Goal: Task Accomplishment & Management: Use online tool/utility

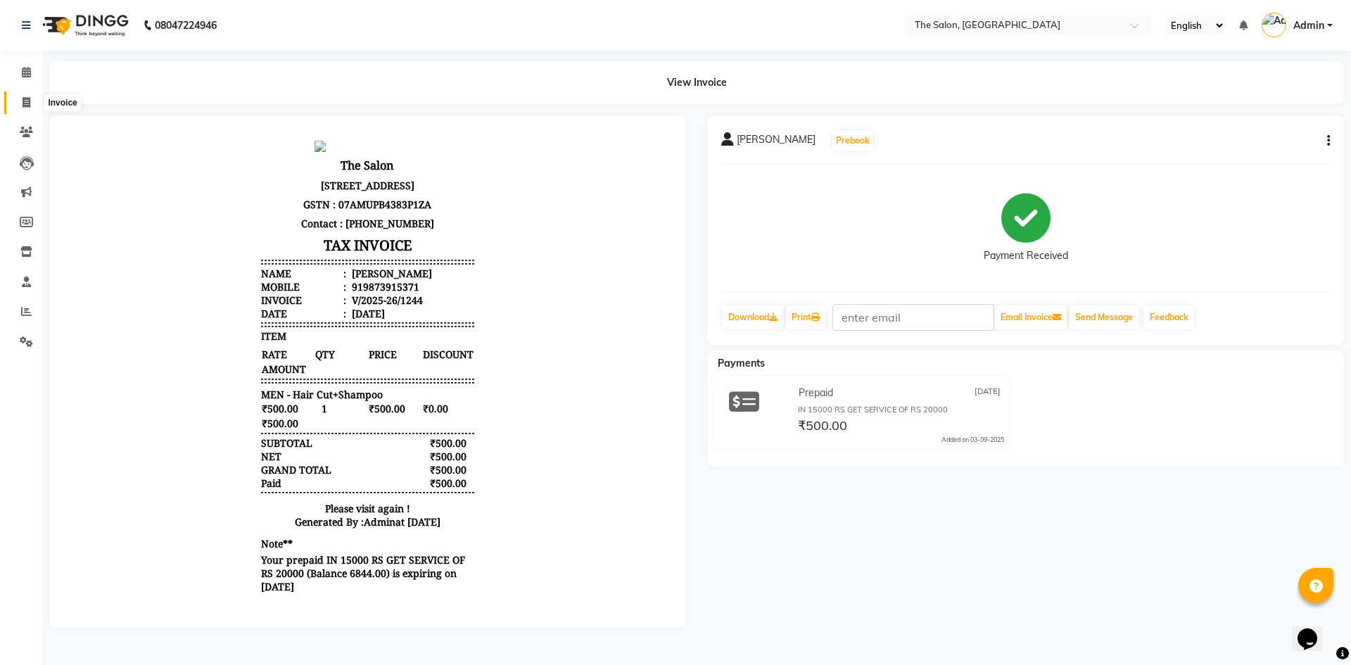
click at [18, 106] on span at bounding box center [26, 103] width 25 height 16
select select "service"
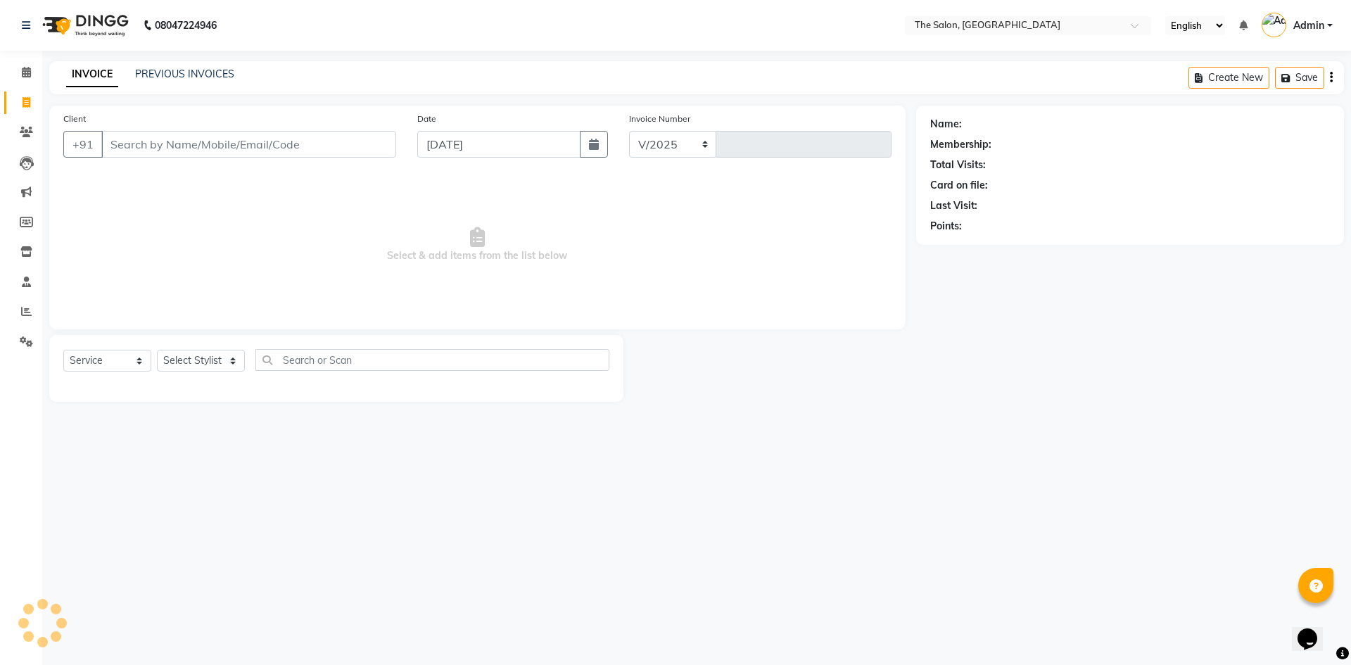
select select "4245"
type input "1245"
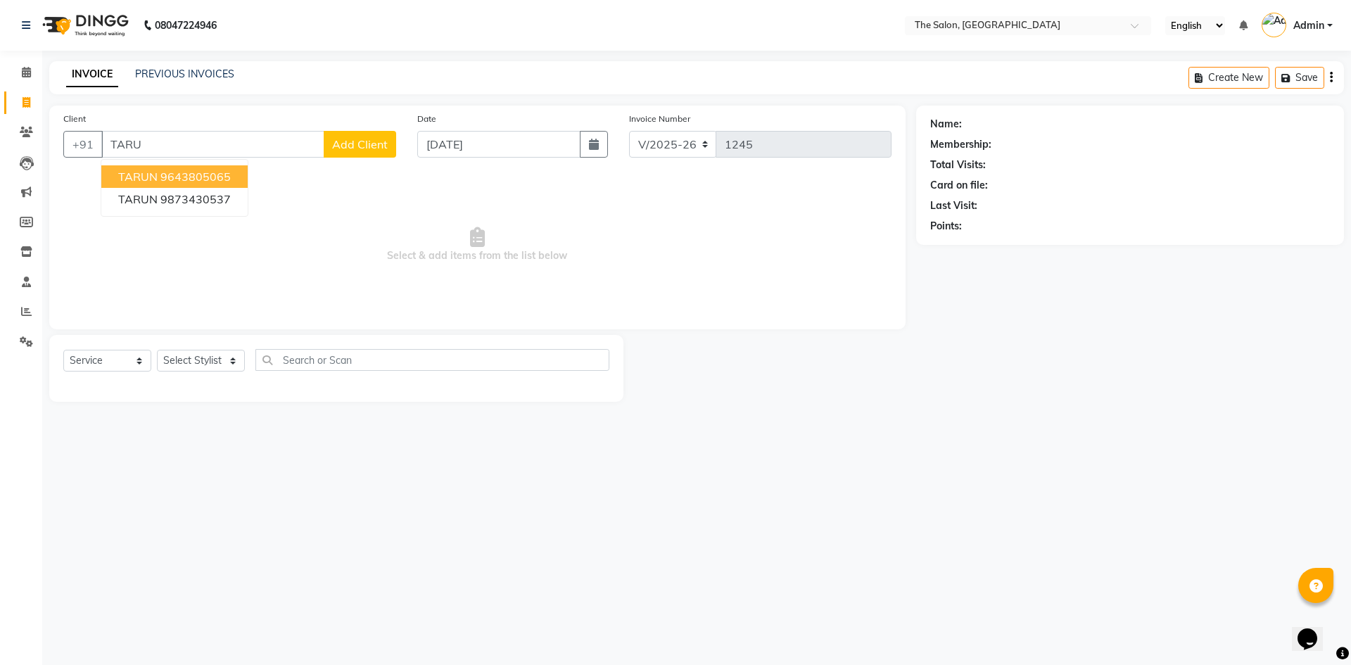
click at [238, 182] on button "TARUN 9643805065" at bounding box center [174, 176] width 146 height 23
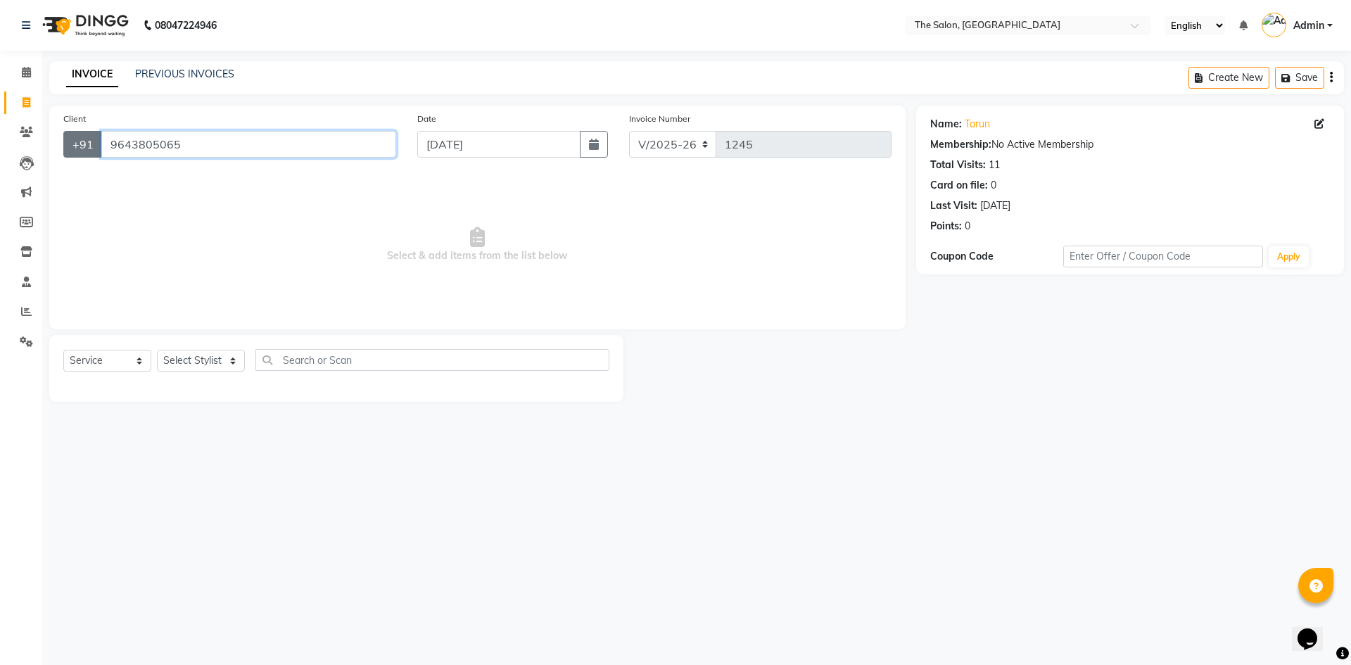
drag, startPoint x: 212, startPoint y: 149, endPoint x: 96, endPoint y: 146, distance: 116.2
click at [96, 146] on div "[PHONE_NUMBER]" at bounding box center [229, 144] width 333 height 27
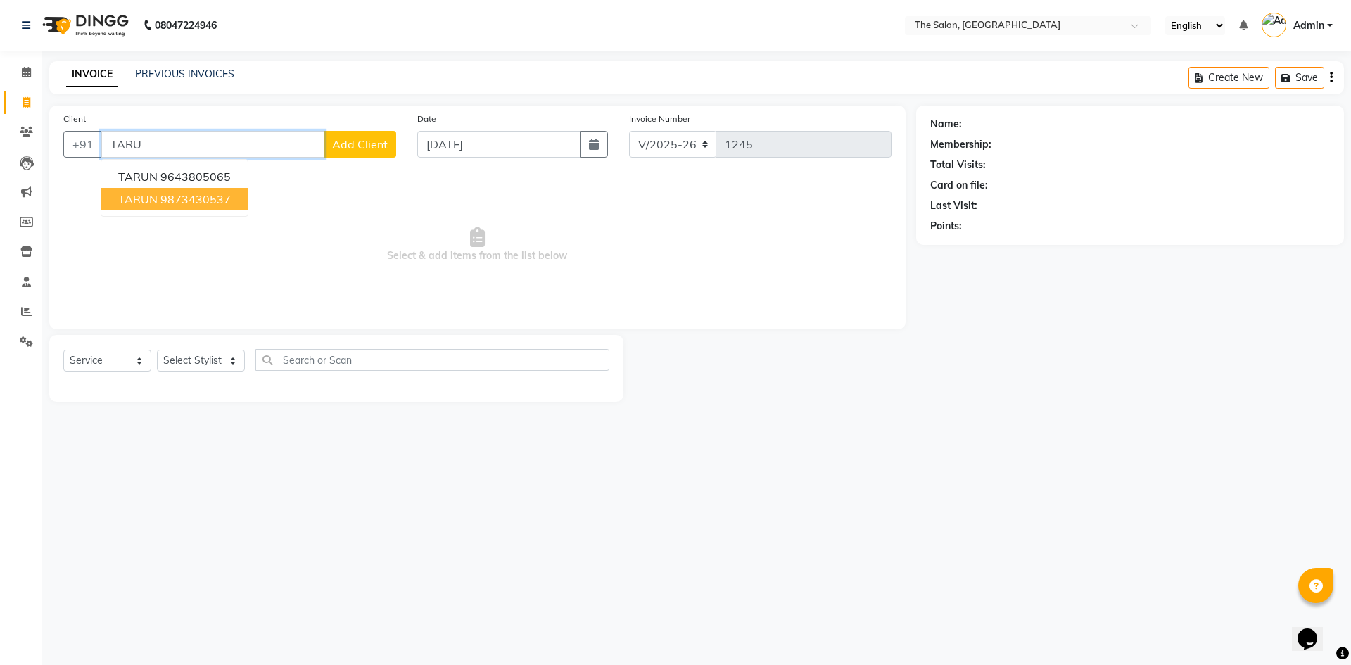
click at [162, 192] on ngb-highlight "9873430537" at bounding box center [195, 199] width 70 height 14
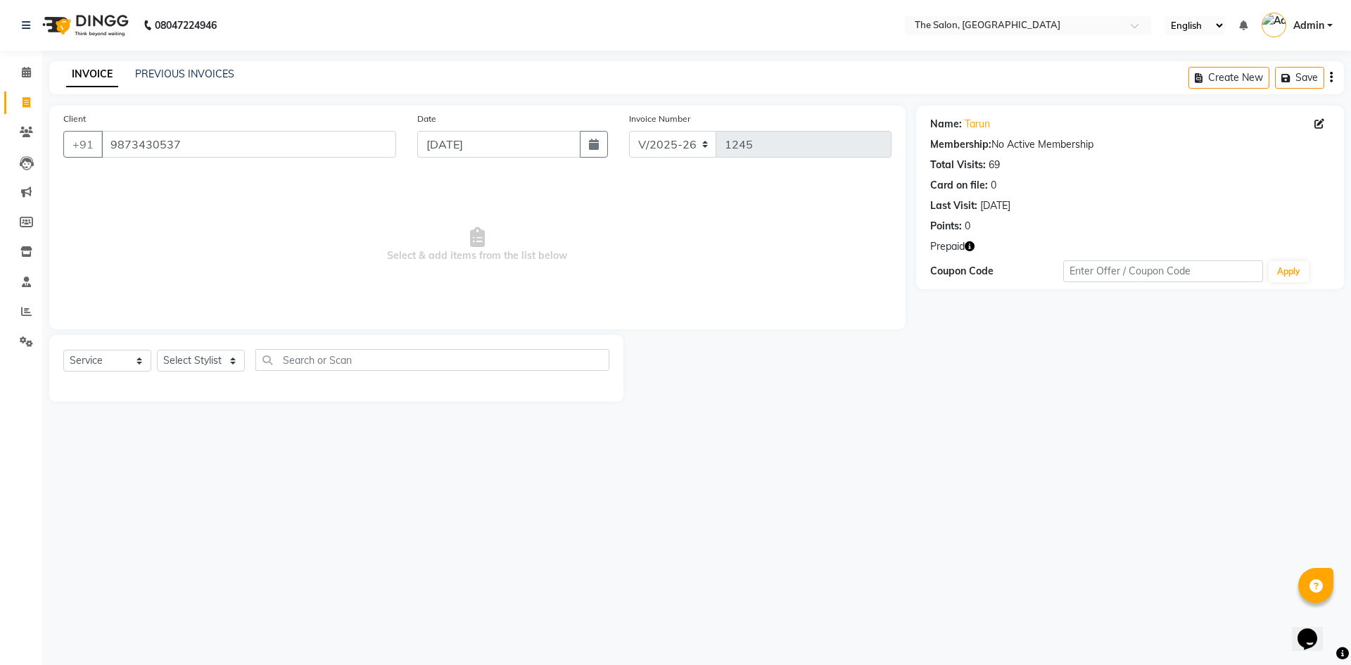
click at [974, 244] on icon "button" at bounding box center [970, 246] width 10 height 10
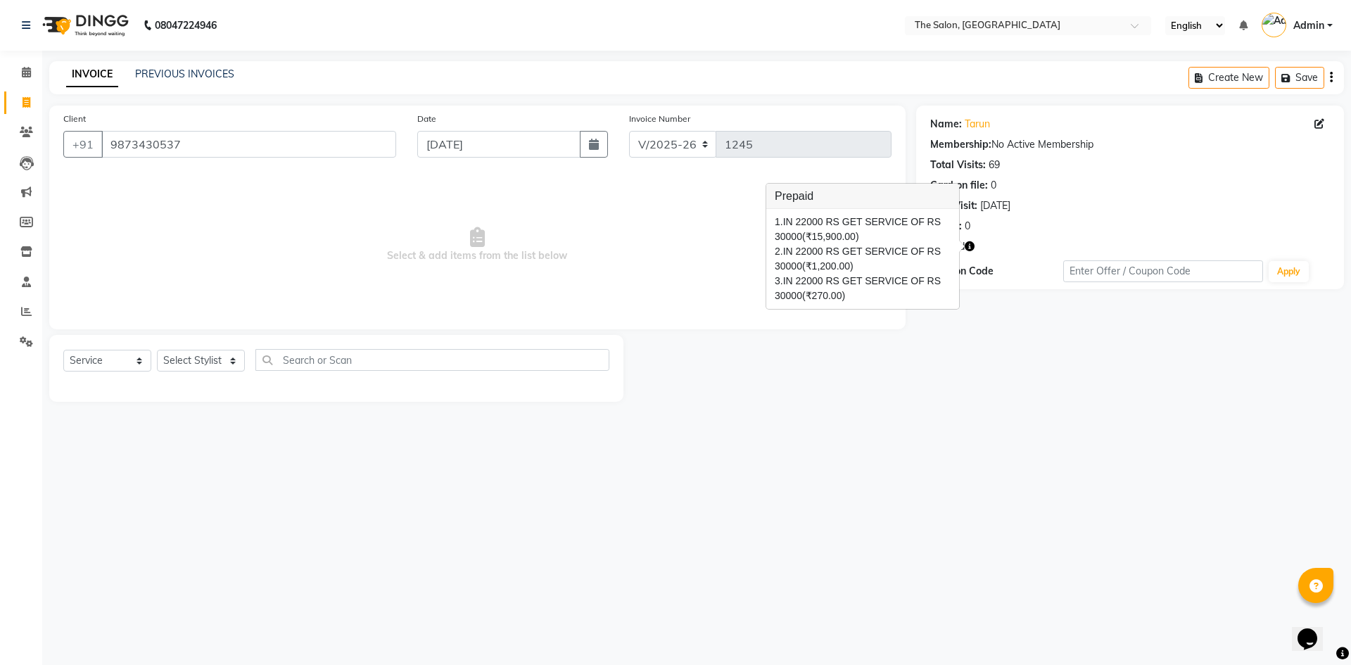
click at [604, 210] on span "Select & add items from the list below" at bounding box center [477, 245] width 828 height 141
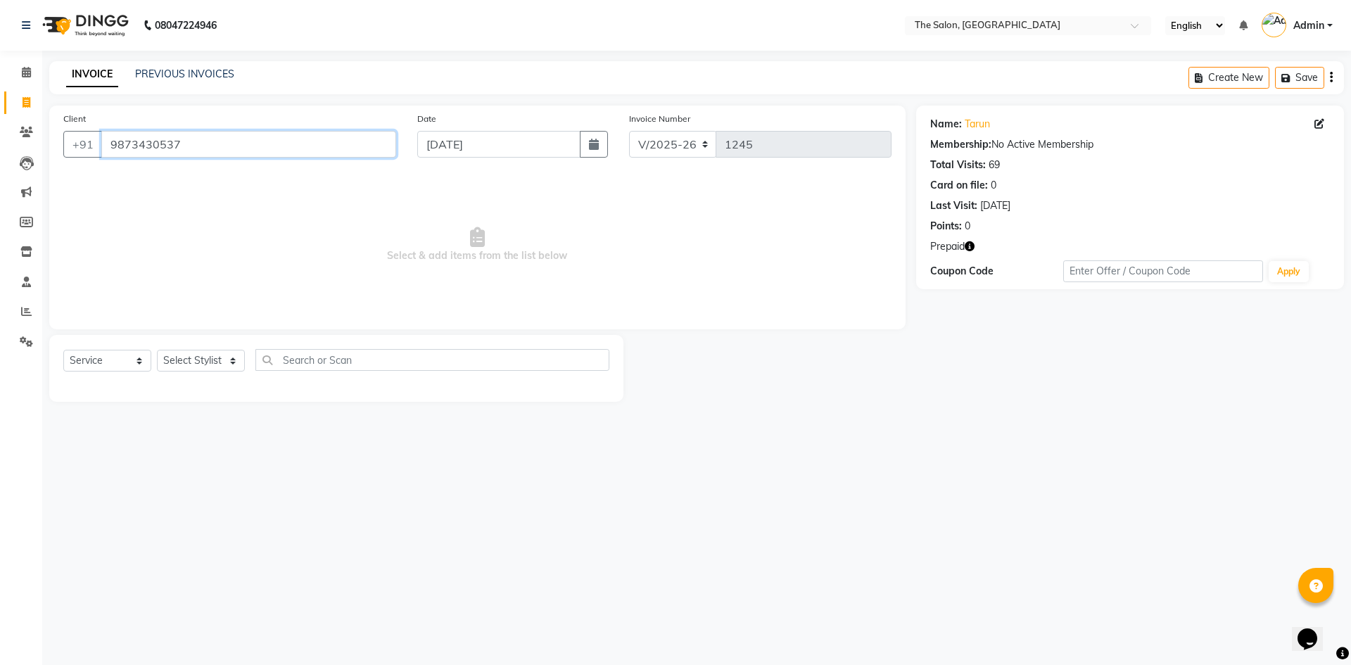
drag, startPoint x: 210, startPoint y: 144, endPoint x: 0, endPoint y: 135, distance: 210.6
click at [0, 135] on app-home "08047224946 Select Location × The Salon, Rajouri Garden English ENGLISH Español…" at bounding box center [675, 211] width 1351 height 423
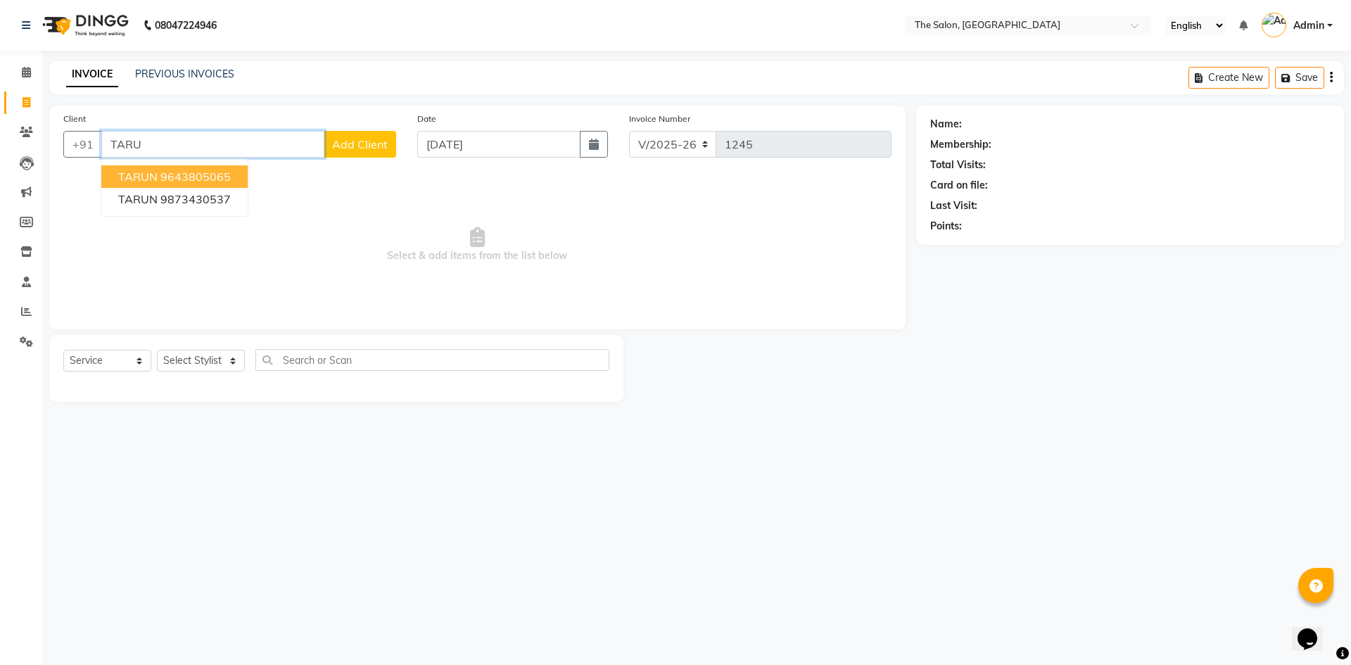
click at [220, 173] on ngb-highlight "9643805065" at bounding box center [195, 177] width 70 height 14
type input "9643805065"
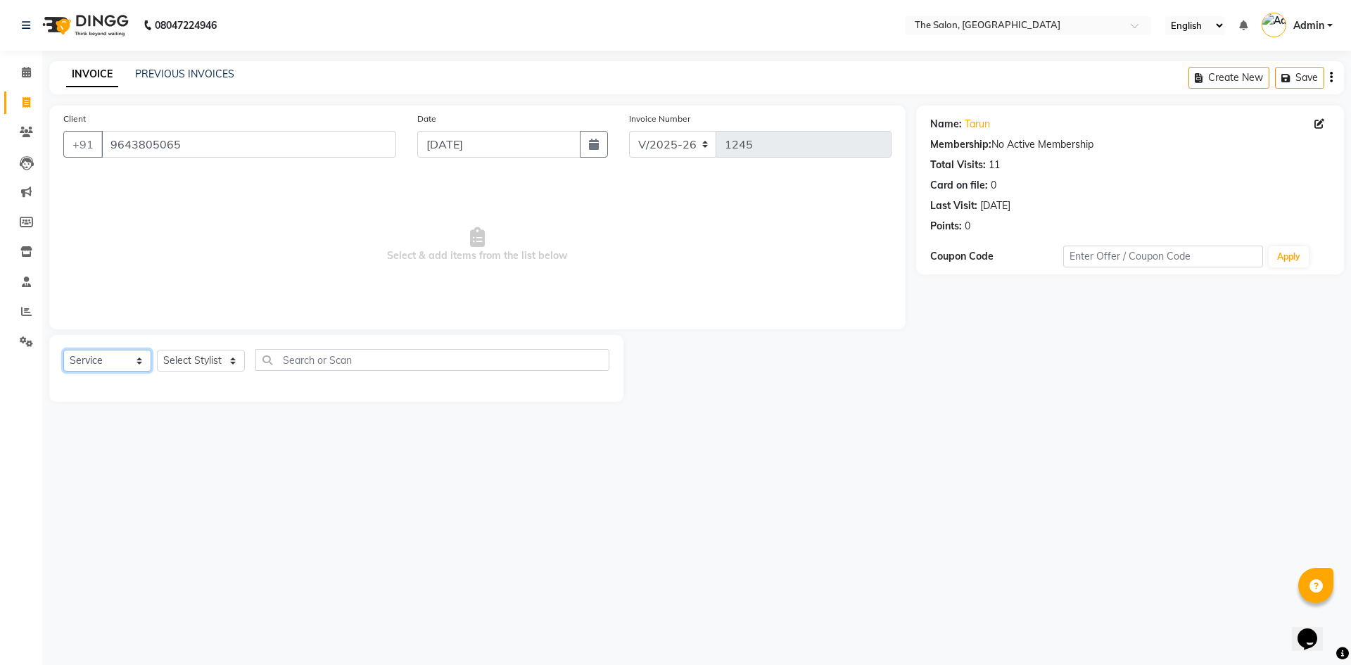
click at [119, 359] on select "Select Service Product Membership Package Voucher Prepaid Gift Card" at bounding box center [107, 361] width 88 height 22
select select "P"
click at [63, 350] on select "Select Service Product Membership Package Voucher Prepaid Gift Card" at bounding box center [107, 361] width 88 height 22
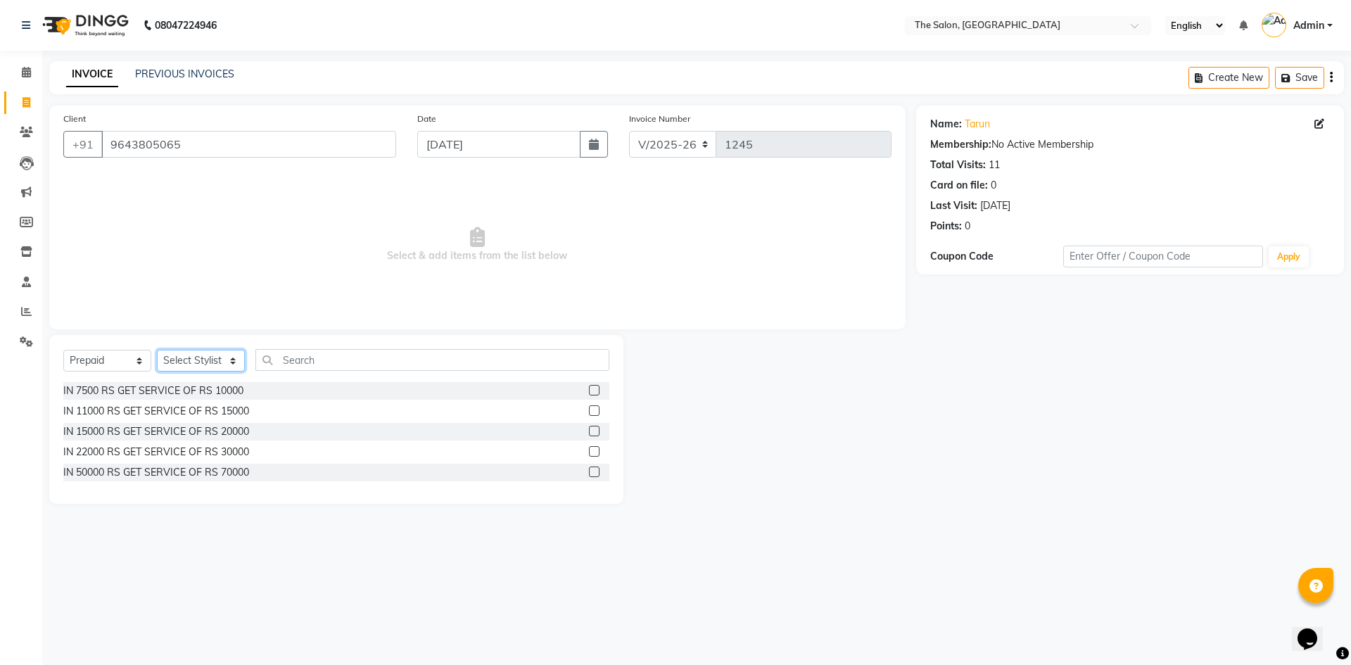
click at [209, 358] on select "Select Stylist [PERSON_NAME] [PERSON_NAME] AKASH [PERSON_NAME] ARJUN [PERSON_NA…" at bounding box center [201, 361] width 88 height 22
select select "22745"
click at [157, 350] on select "Select Stylist [PERSON_NAME] [PERSON_NAME] AKASH [PERSON_NAME] ARJUN [PERSON_NA…" at bounding box center [201, 361] width 88 height 22
click at [595, 431] on label at bounding box center [594, 431] width 11 height 11
click at [595, 431] on input "checkbox" at bounding box center [593, 431] width 9 height 9
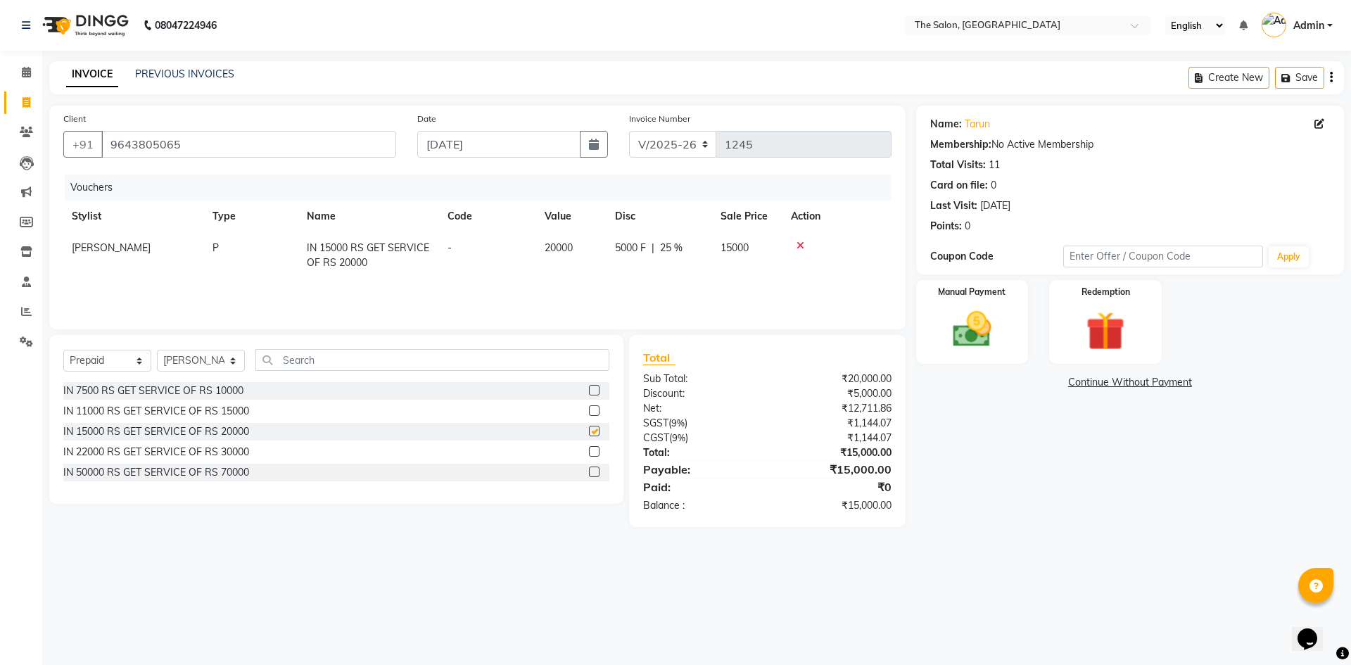
checkbox input "false"
click at [1010, 305] on div "Manual Payment" at bounding box center [972, 322] width 117 height 87
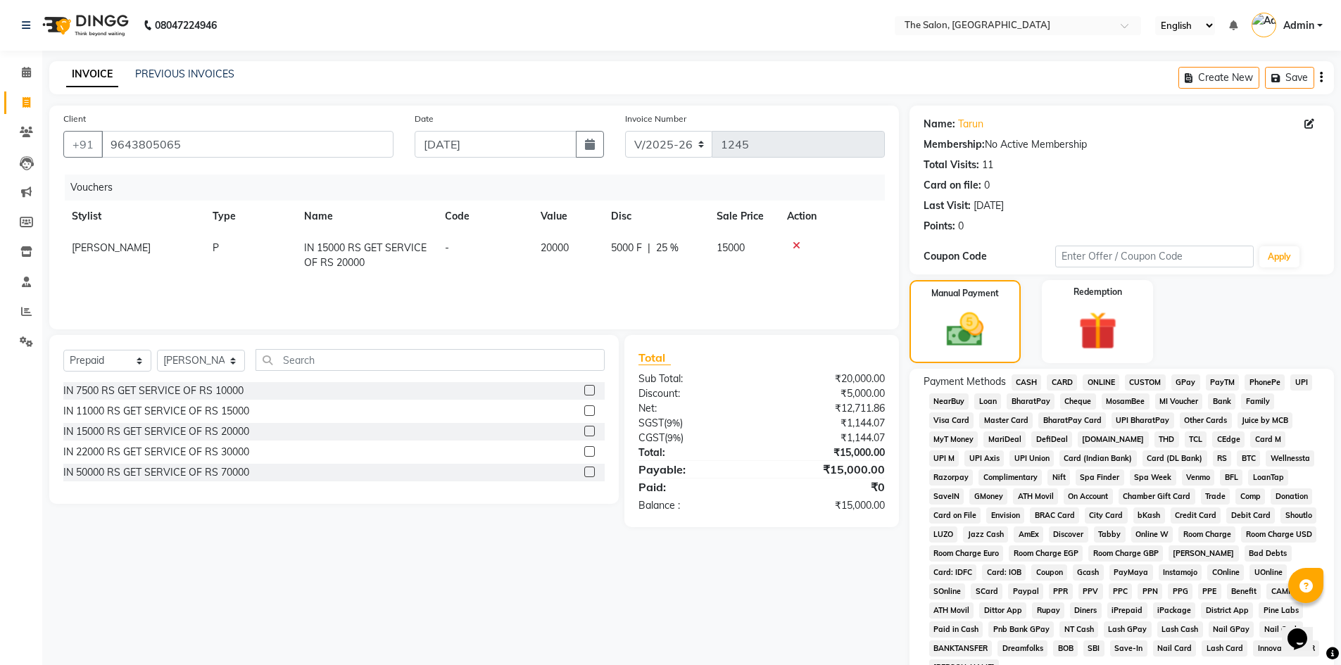
click at [1026, 387] on span "CASH" at bounding box center [1026, 382] width 30 height 16
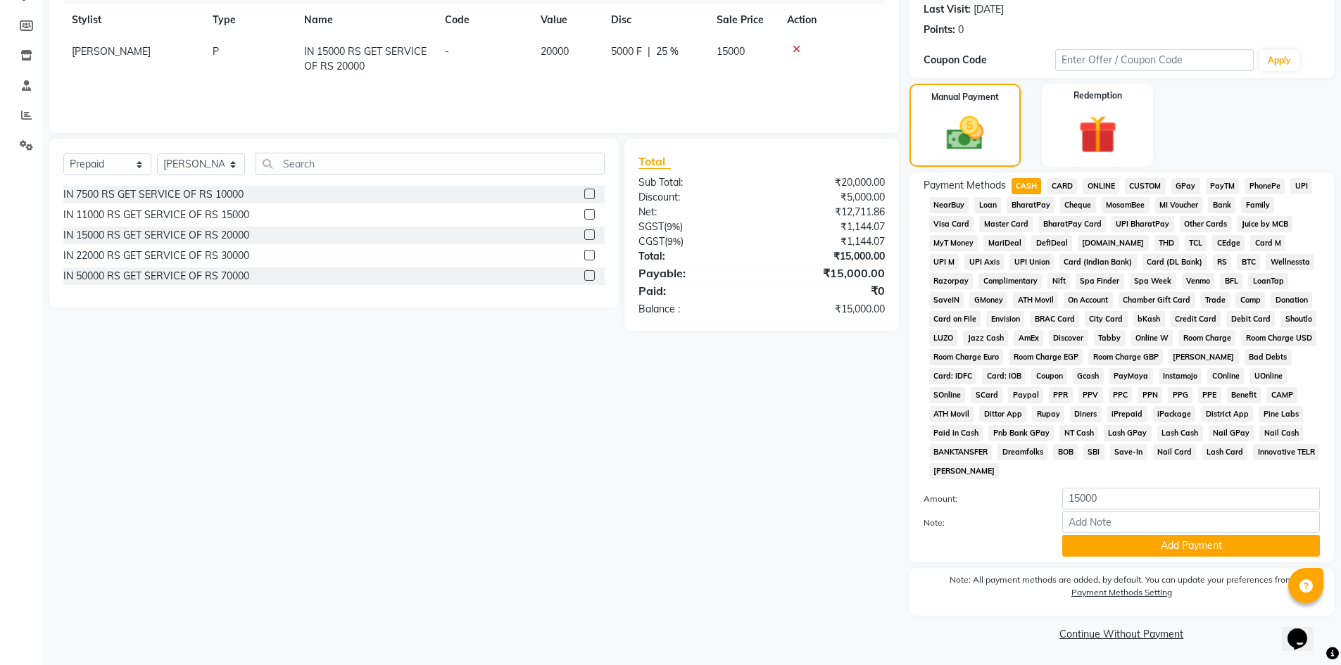
scroll to position [197, 0]
click at [1243, 548] on button "Add Payment" at bounding box center [1191, 545] width 258 height 22
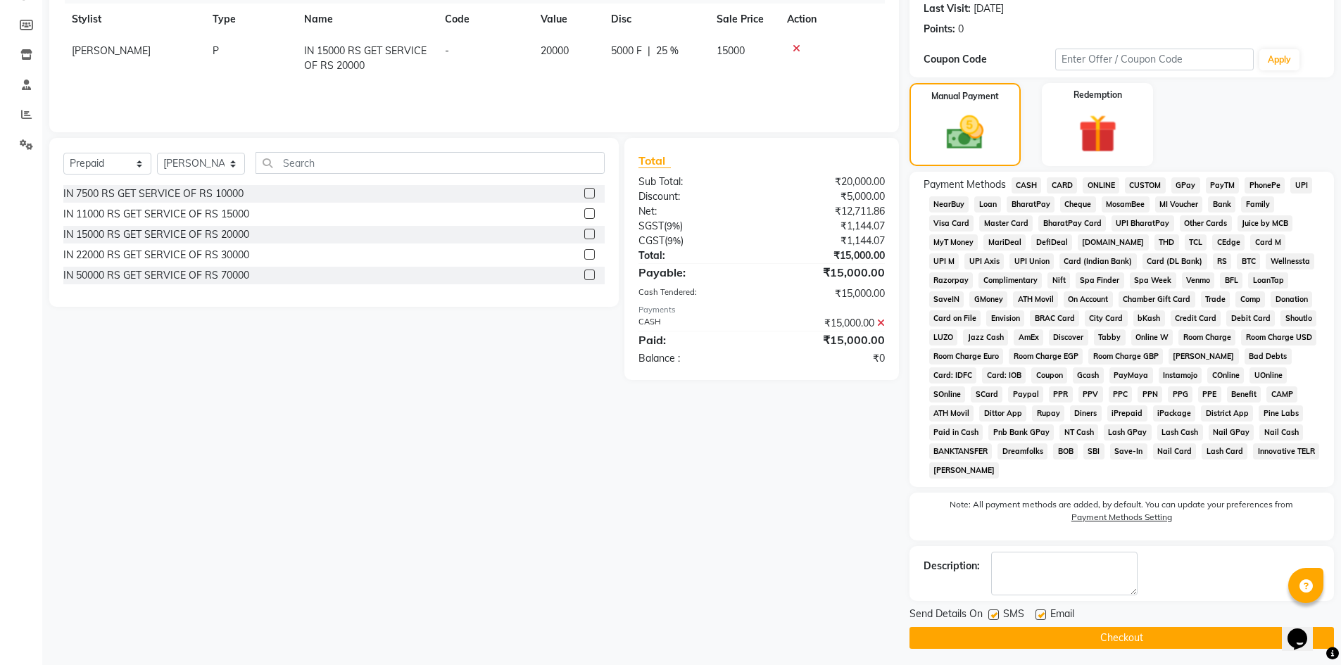
click at [1147, 631] on button "Checkout" at bounding box center [1121, 638] width 424 height 22
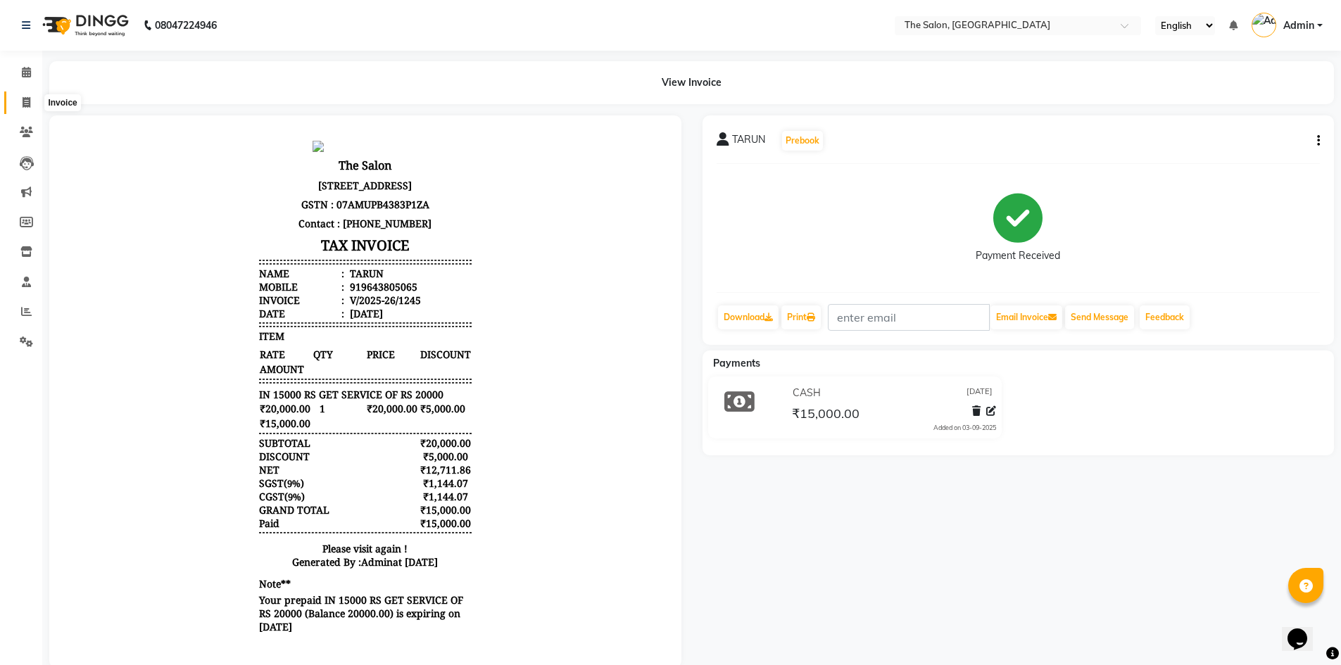
click at [28, 103] on icon at bounding box center [27, 102] width 8 height 11
select select "service"
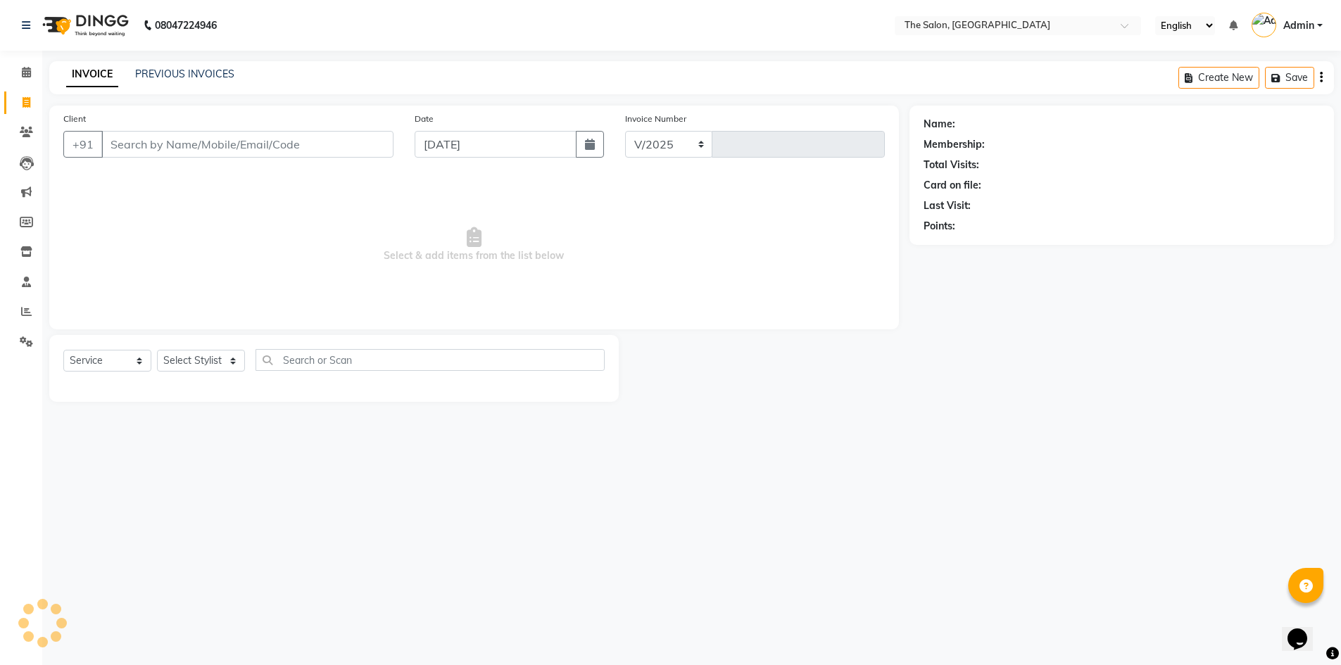
select select "4245"
type input "1246"
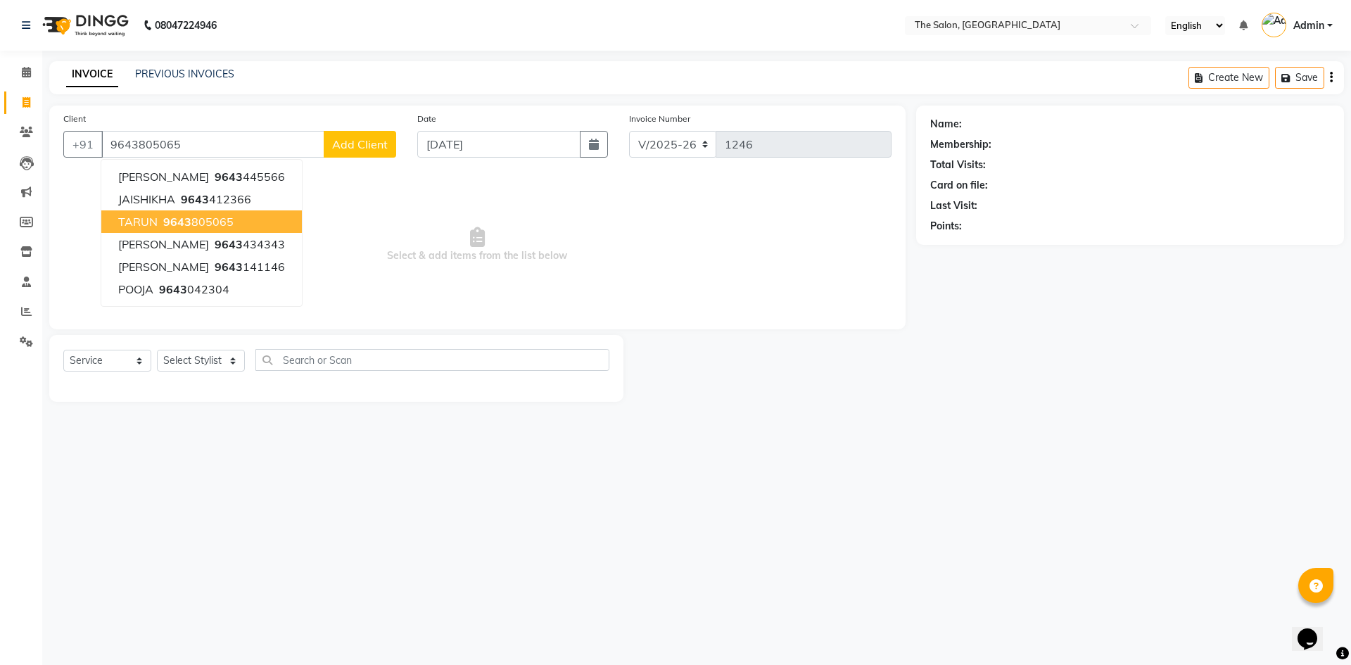
type input "9643805065"
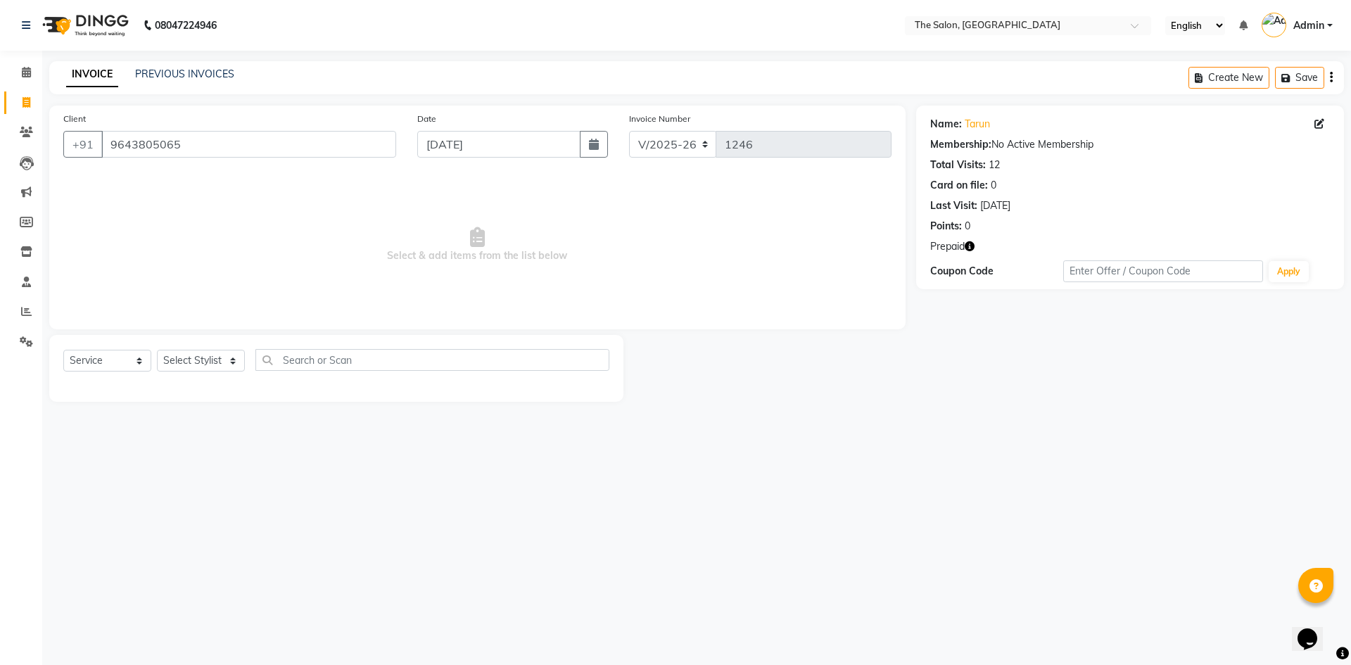
click at [973, 244] on icon "button" at bounding box center [970, 246] width 10 height 10
click at [642, 234] on span "Select & add items from the list below" at bounding box center [477, 245] width 828 height 141
click at [225, 352] on select "Select Stylist [PERSON_NAME] [PERSON_NAME] AKASH [PERSON_NAME] ARJUN [PERSON_NA…" at bounding box center [201, 361] width 88 height 22
select select "22745"
click at [157, 350] on select "Select Stylist [PERSON_NAME] [PERSON_NAME] AKASH [PERSON_NAME] ARJUN [PERSON_NA…" at bounding box center [201, 361] width 88 height 22
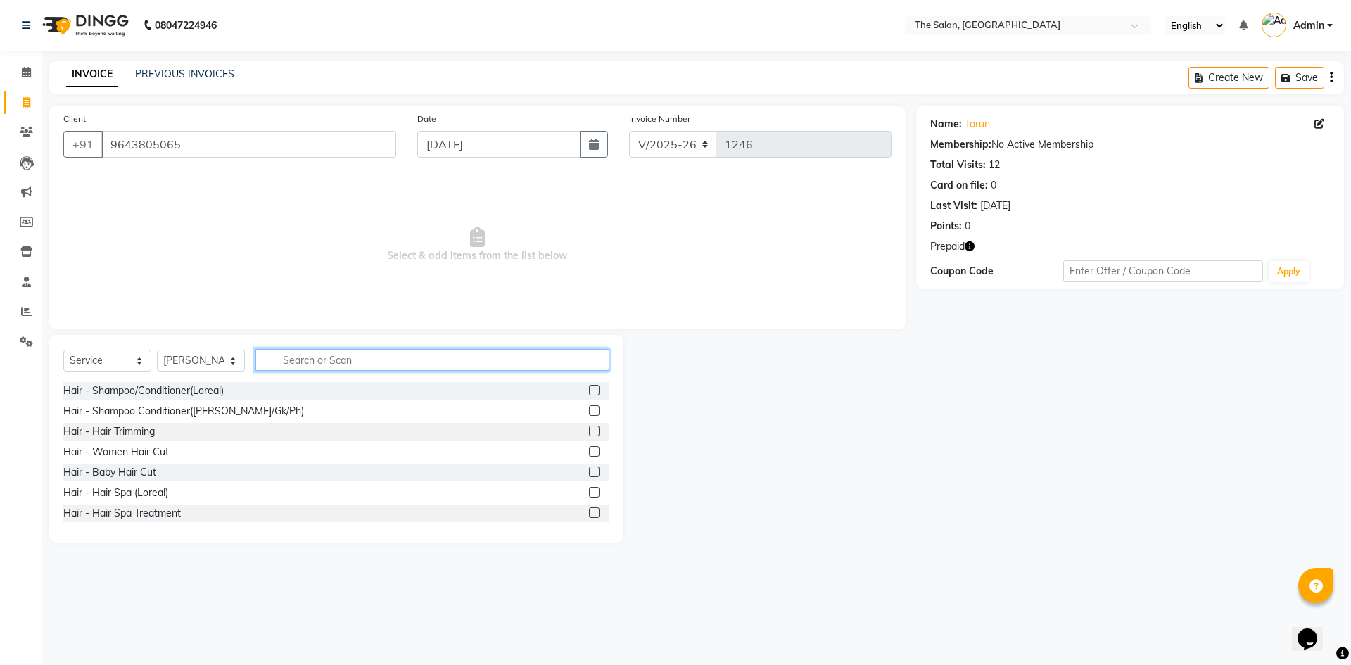
click at [376, 359] on input "text" at bounding box center [432, 360] width 354 height 22
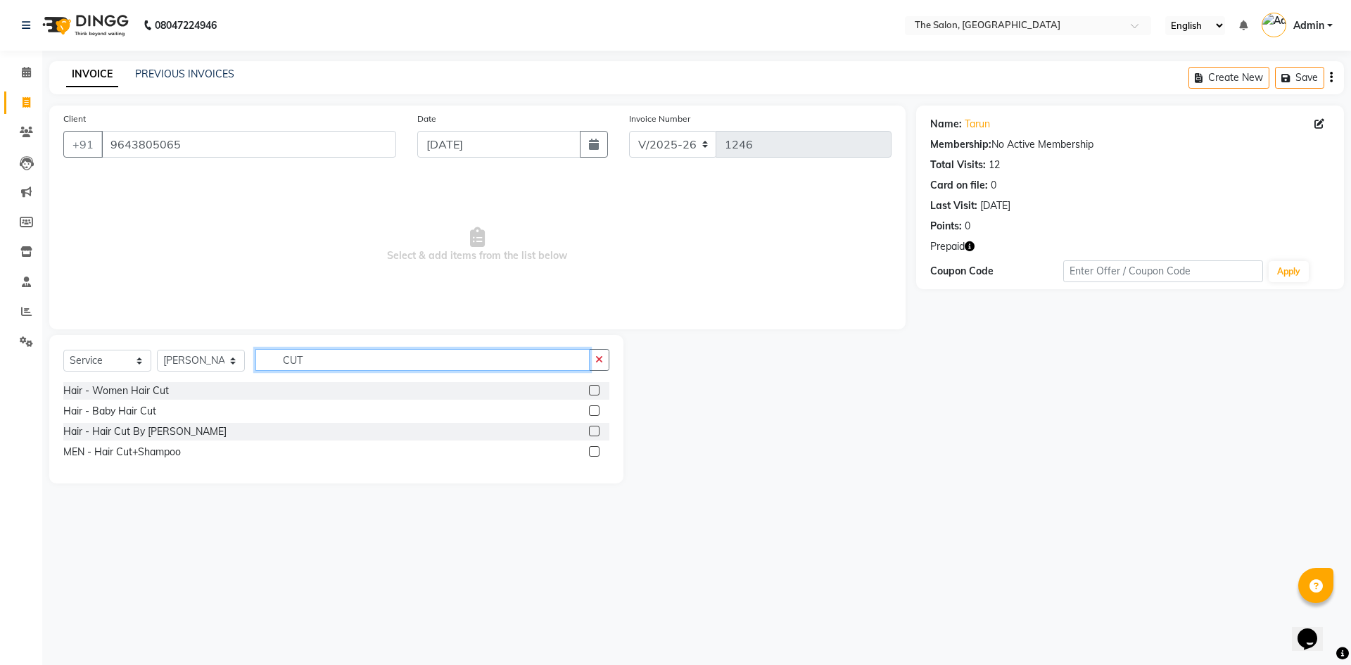
type input "CUT"
click at [595, 456] on label at bounding box center [594, 451] width 11 height 11
click at [595, 456] on input "checkbox" at bounding box center [593, 452] width 9 height 9
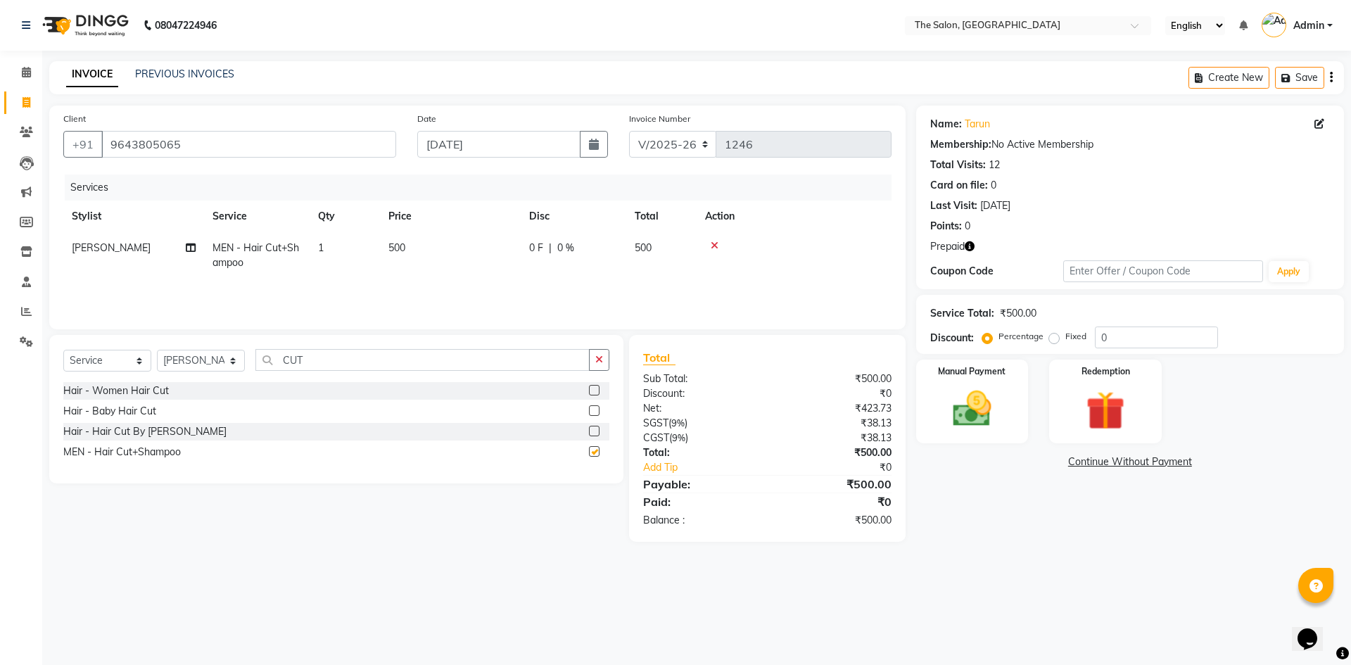
checkbox input "false"
drag, startPoint x: 317, startPoint y: 353, endPoint x: 251, endPoint y: 354, distance: 65.5
click at [251, 354] on div "Select Service Product Membership Package Voucher Prepaid Gift Card Select Styl…" at bounding box center [336, 365] width 546 height 33
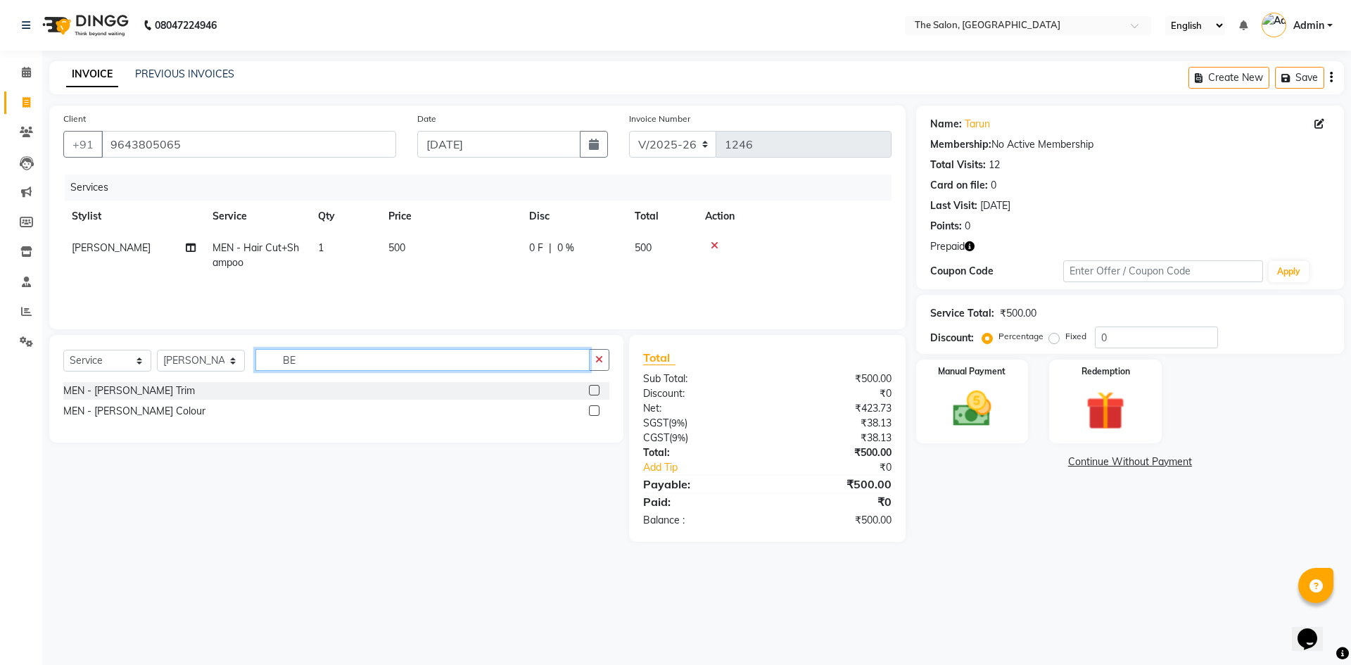
type input "BE"
click at [595, 389] on label at bounding box center [594, 390] width 11 height 11
click at [595, 389] on input "checkbox" at bounding box center [593, 390] width 9 height 9
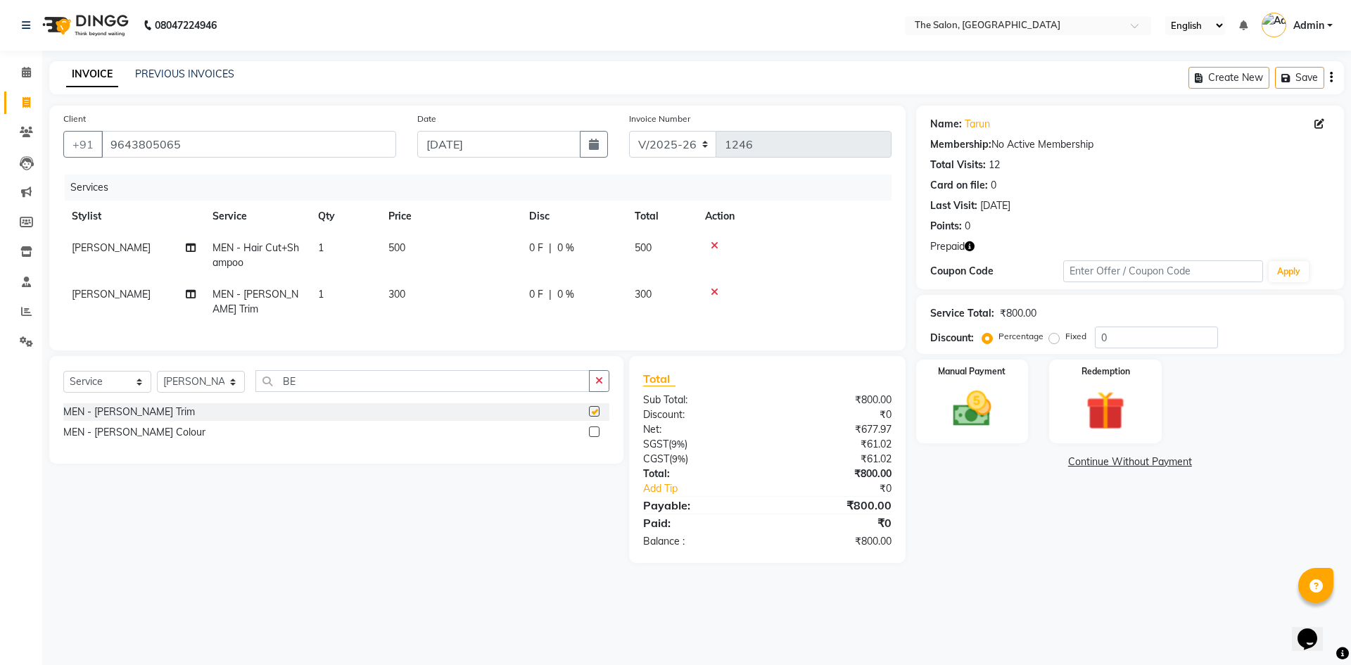
checkbox input "false"
drag, startPoint x: 331, startPoint y: 377, endPoint x: 153, endPoint y: 387, distance: 177.7
click at [153, 387] on div "Select Service Product Membership Package Voucher Prepaid Gift Card Select Styl…" at bounding box center [336, 386] width 546 height 33
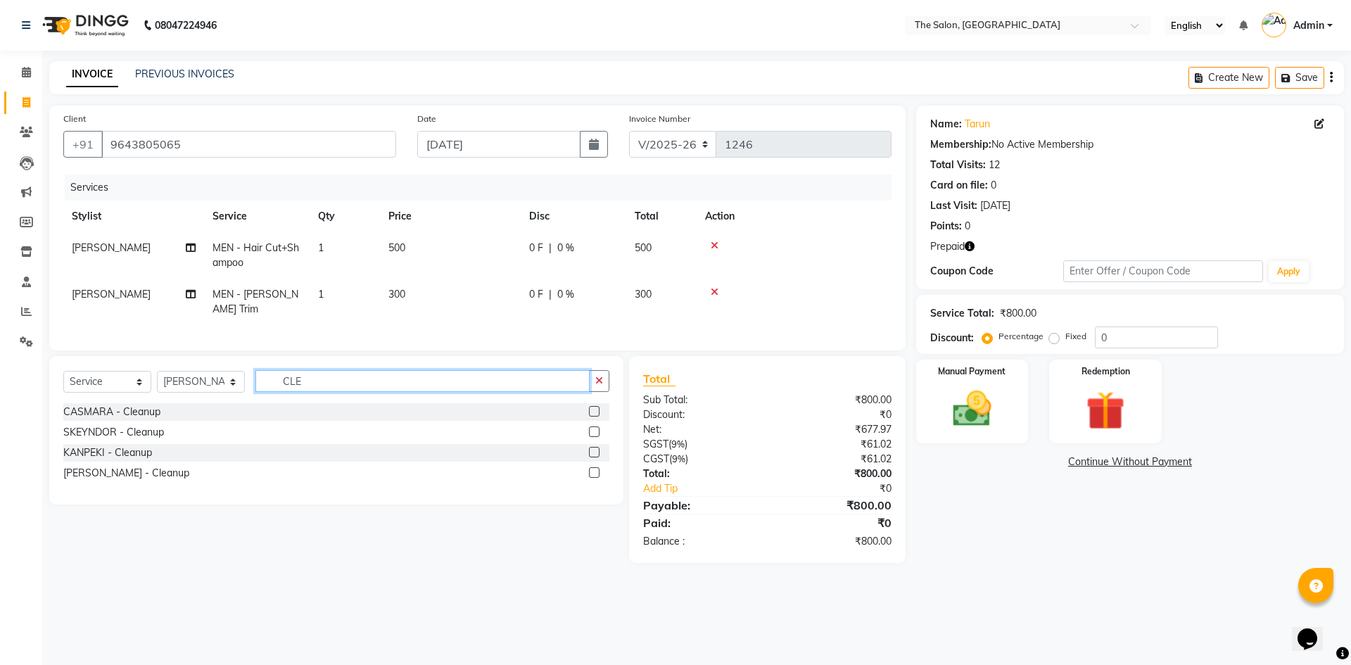
type input "CLE"
click at [600, 408] on label at bounding box center [594, 411] width 11 height 11
click at [598, 408] on input "checkbox" at bounding box center [593, 412] width 9 height 9
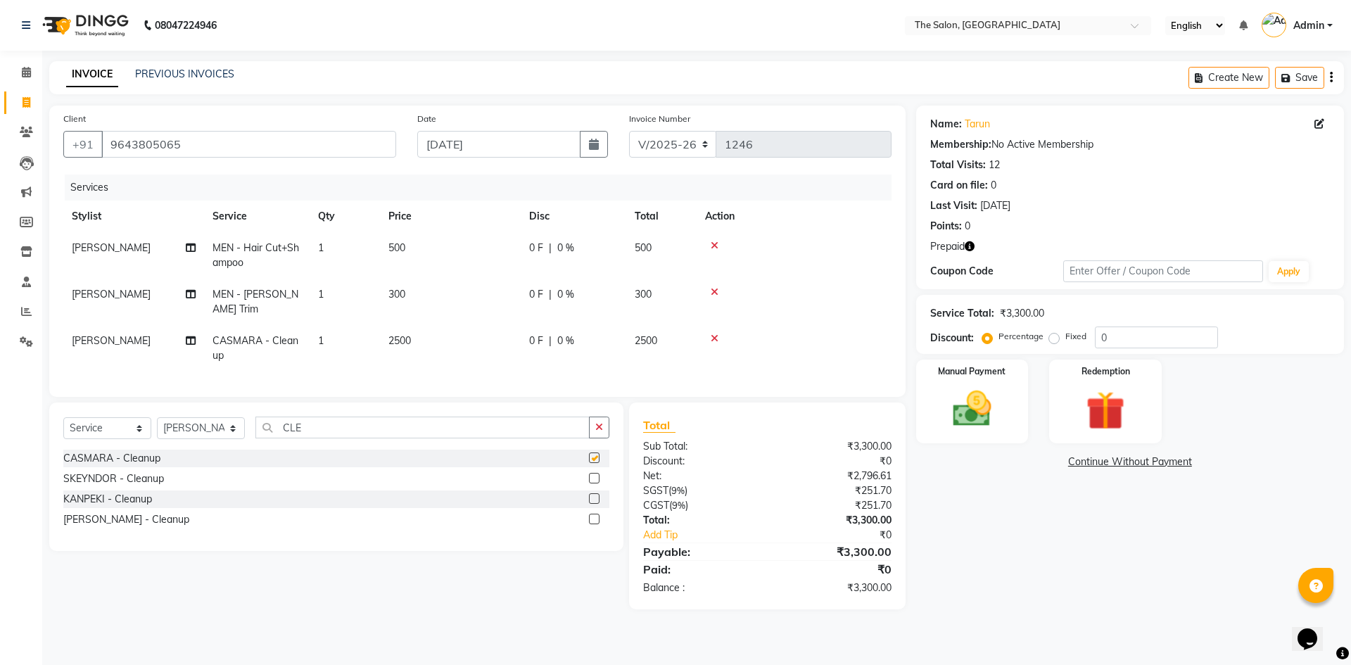
checkbox input "false"
click at [402, 334] on span "2500" at bounding box center [400, 340] width 23 height 13
select select "22745"
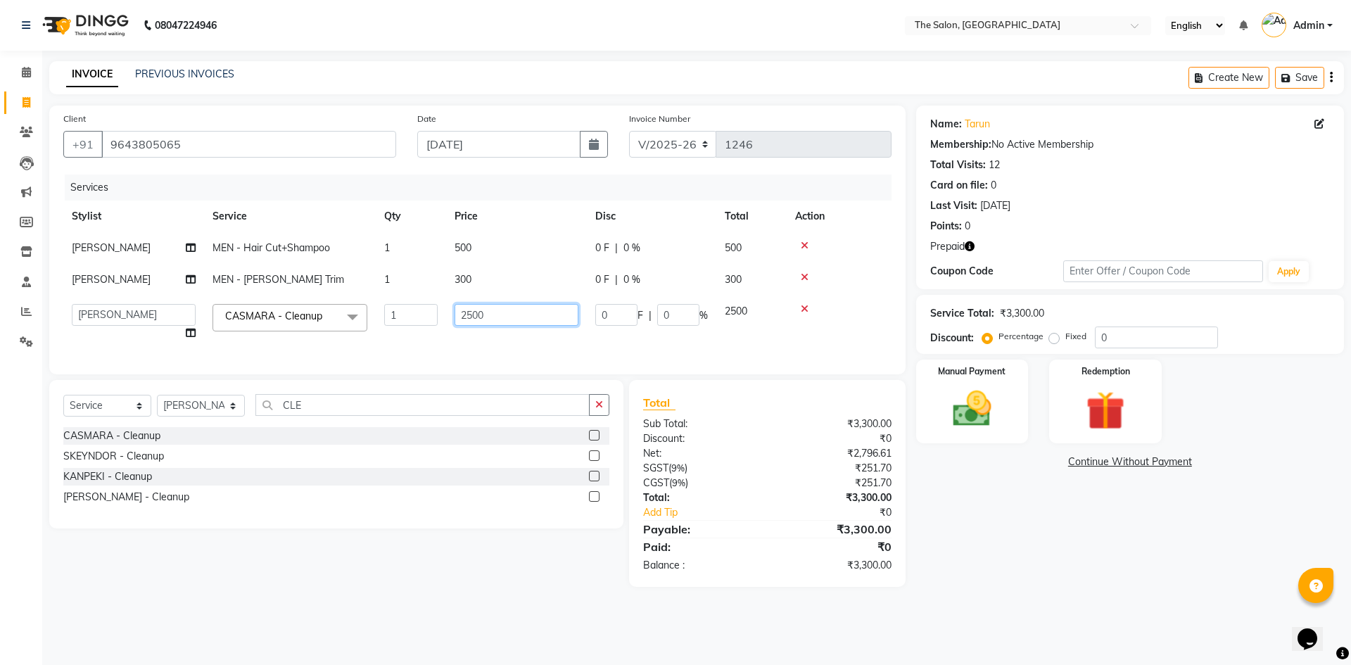
drag, startPoint x: 483, startPoint y: 312, endPoint x: 351, endPoint y: 311, distance: 131.6
click at [351, 311] on tr "[PERSON_NAME] [PERSON_NAME] AKASH [PERSON_NAME] [PERSON_NAME] [PERSON_NAME] KP …" at bounding box center [477, 322] width 828 height 53
type input "3000"
click at [538, 344] on tr "[PERSON_NAME] [PERSON_NAME] AKASH [PERSON_NAME] [PERSON_NAME] [PERSON_NAME] KP …" at bounding box center [477, 322] width 828 height 53
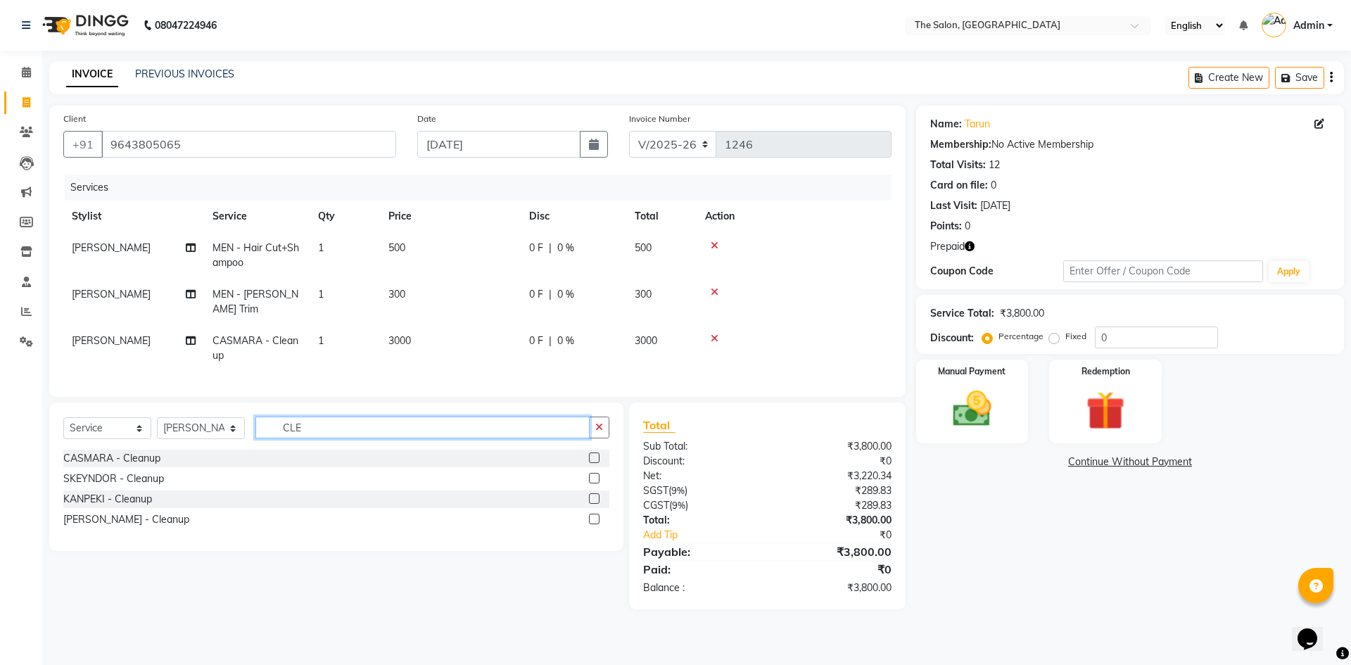
drag, startPoint x: 339, startPoint y: 416, endPoint x: 221, endPoint y: 416, distance: 117.5
click at [221, 417] on div "Select Service Product Membership Package Voucher Prepaid Gift Card Select Styl…" at bounding box center [336, 433] width 546 height 33
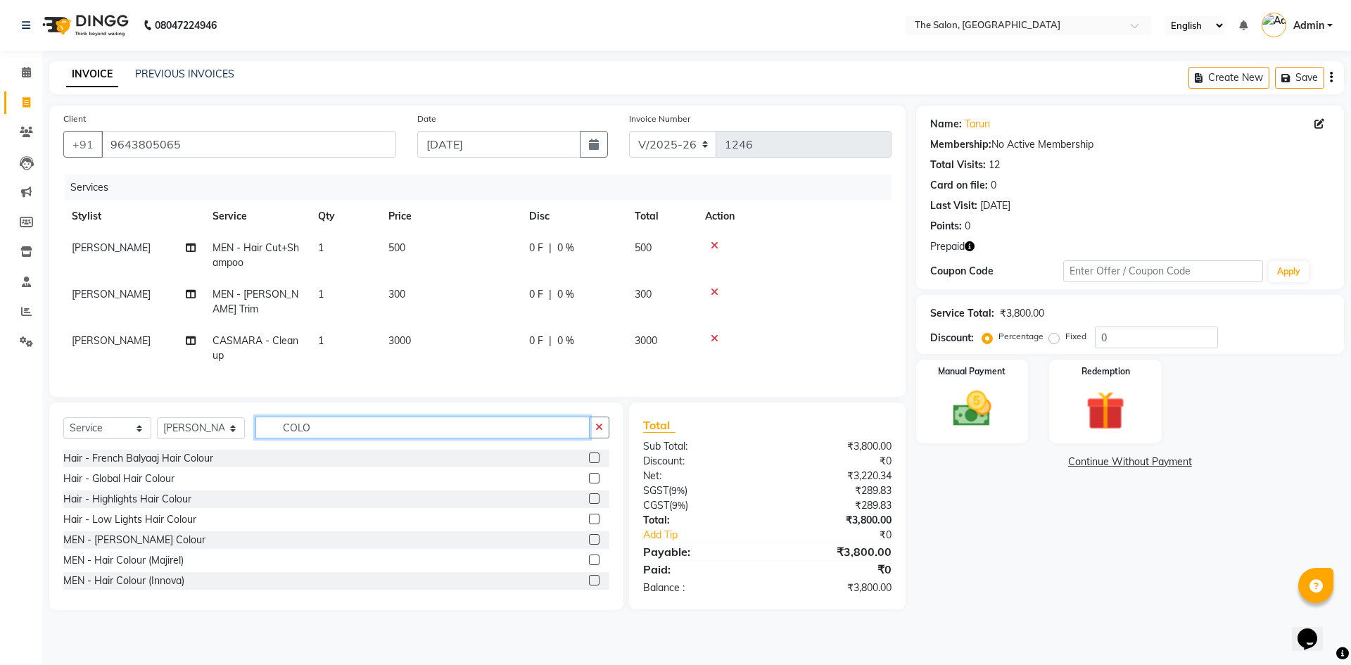
type input "COLO"
click at [576, 578] on div "MEN - Hair Colour (Innova)" at bounding box center [336, 581] width 546 height 18
click at [589, 575] on label at bounding box center [594, 580] width 11 height 11
click at [589, 576] on input "checkbox" at bounding box center [593, 580] width 9 height 9
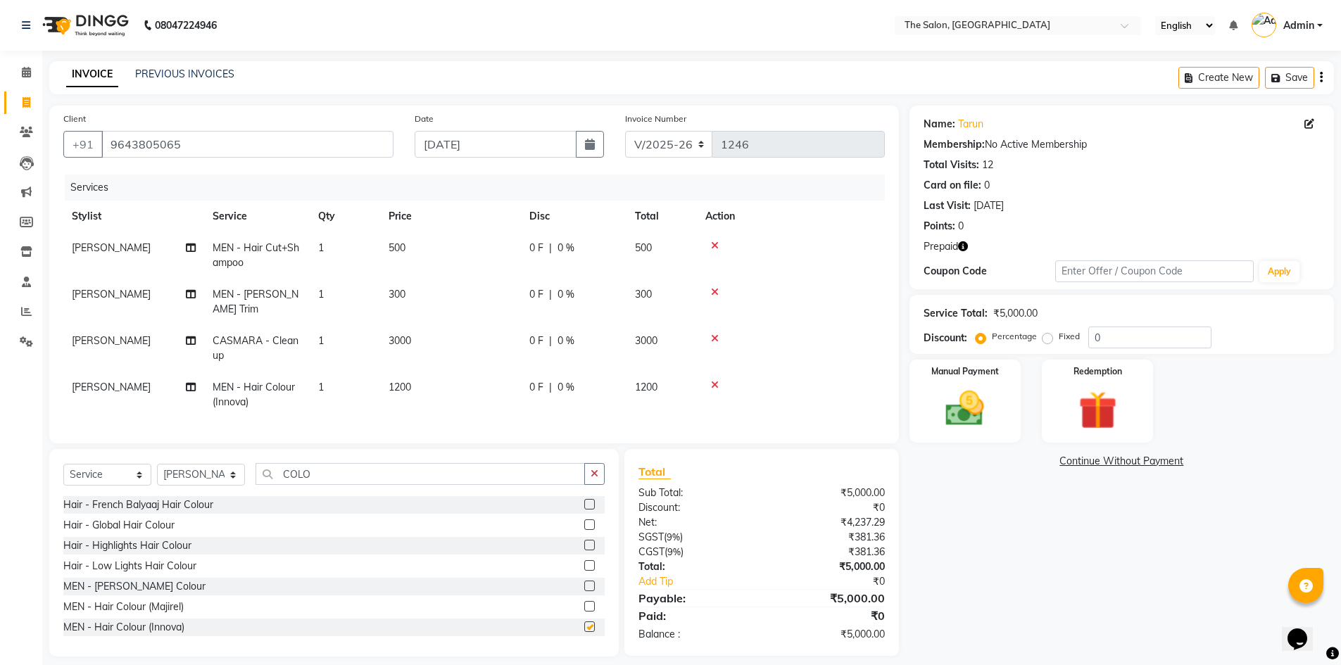
checkbox input "false"
drag, startPoint x: 299, startPoint y: 463, endPoint x: 175, endPoint y: 446, distance: 125.0
click at [175, 449] on div "Select Service Product Membership Package Voucher Prepaid Gift Card Select Styl…" at bounding box center [333, 553] width 569 height 208
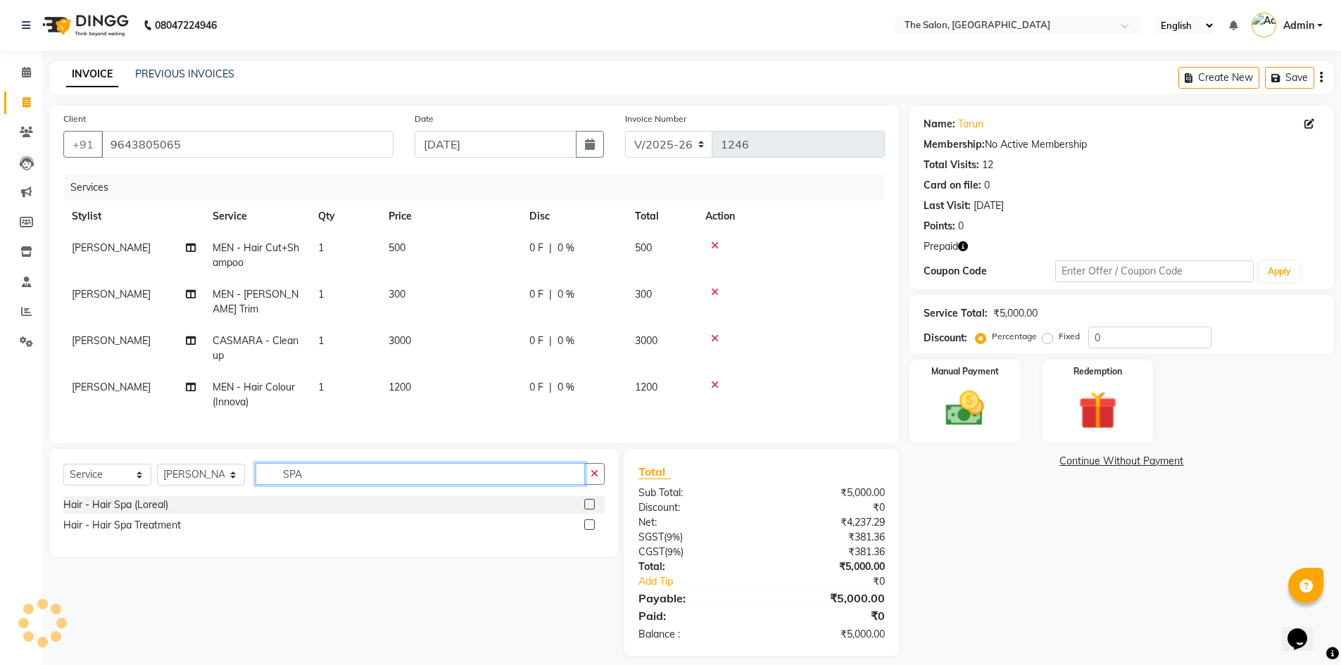
type input "SPA"
click at [592, 521] on label at bounding box center [589, 524] width 11 height 11
click at [592, 521] on input "checkbox" at bounding box center [588, 525] width 9 height 9
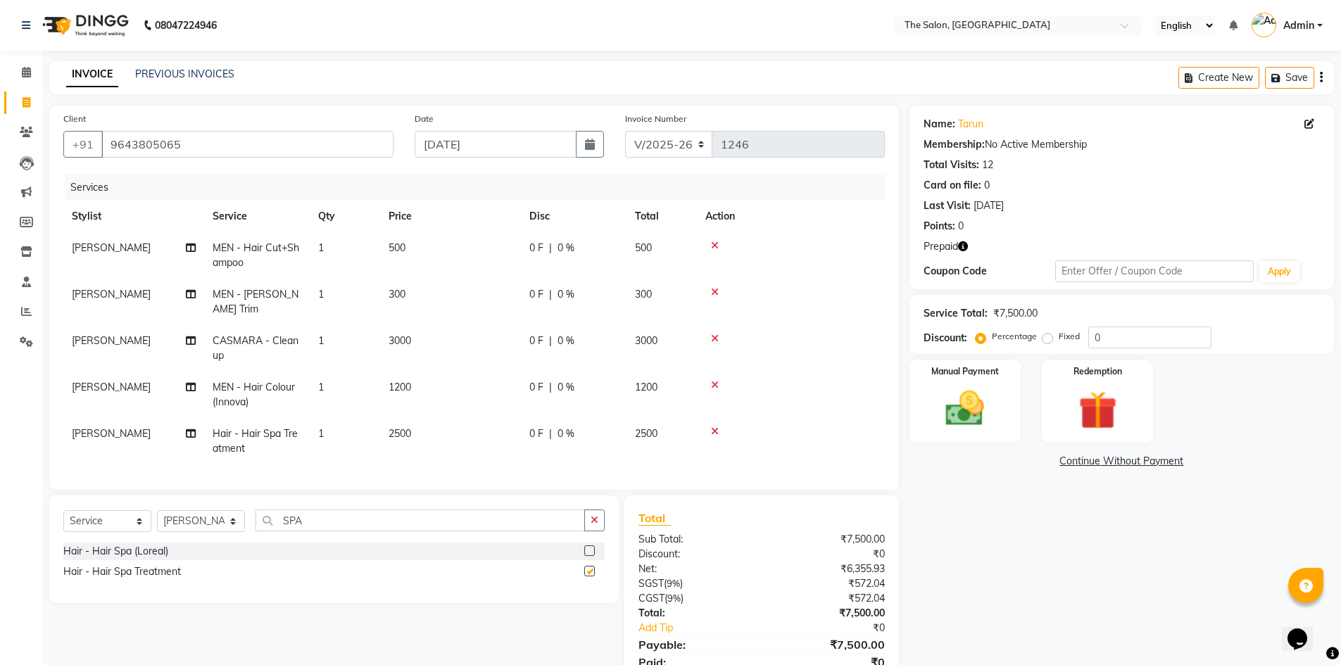
checkbox input "false"
click at [434, 418] on td "2500" at bounding box center [450, 441] width 141 height 46
select select "22745"
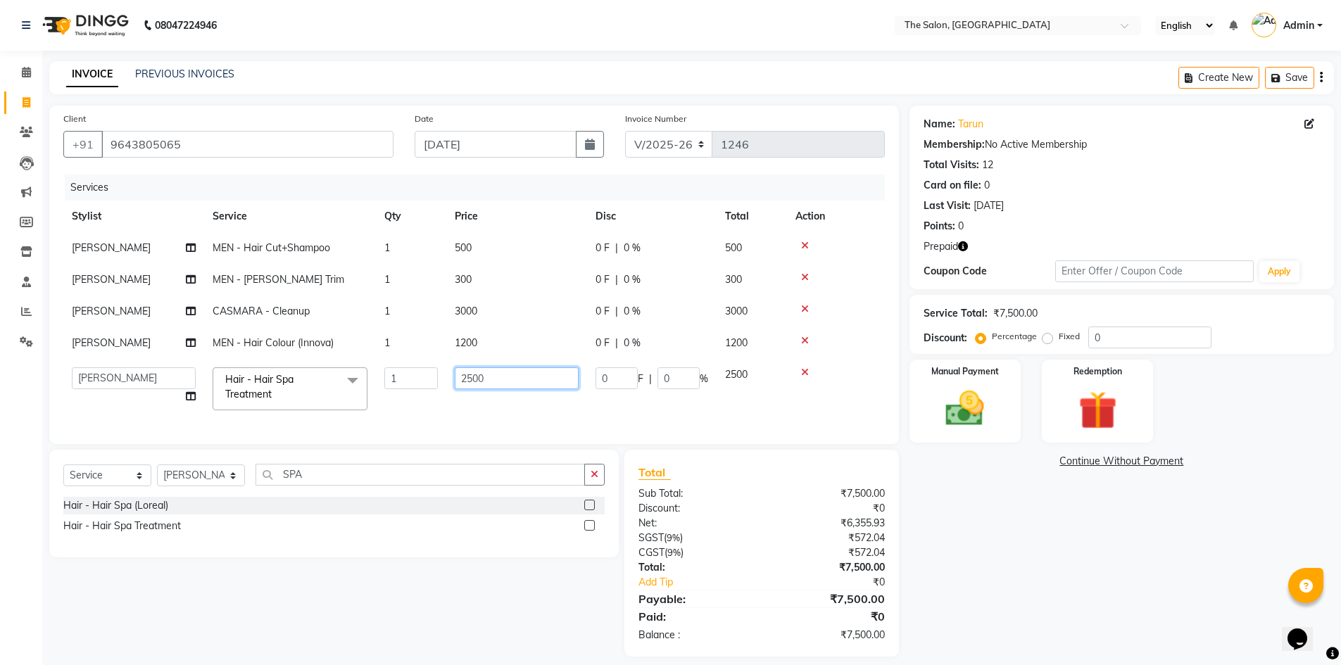
drag, startPoint x: 510, startPoint y: 383, endPoint x: 431, endPoint y: 374, distance: 79.3
click at [431, 374] on tr "[PERSON_NAME] [PERSON_NAME] AKASH [PERSON_NAME] [PERSON_NAME] [PERSON_NAME] KP …" at bounding box center [473, 389] width 821 height 60
type input "1500"
click at [569, 409] on tr "[PERSON_NAME] [PERSON_NAME] AKASH [PERSON_NAME] [PERSON_NAME] [PERSON_NAME] KP …" at bounding box center [473, 389] width 821 height 60
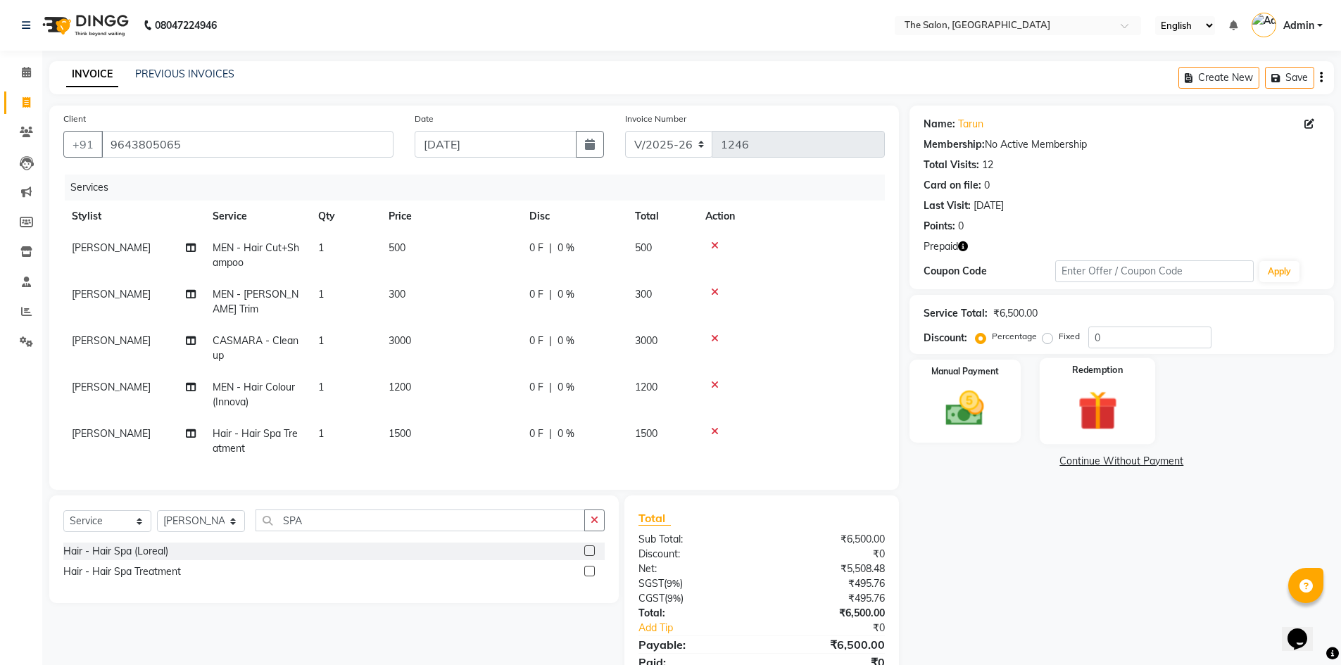
click at [1128, 374] on div "Redemption" at bounding box center [1098, 401] width 116 height 87
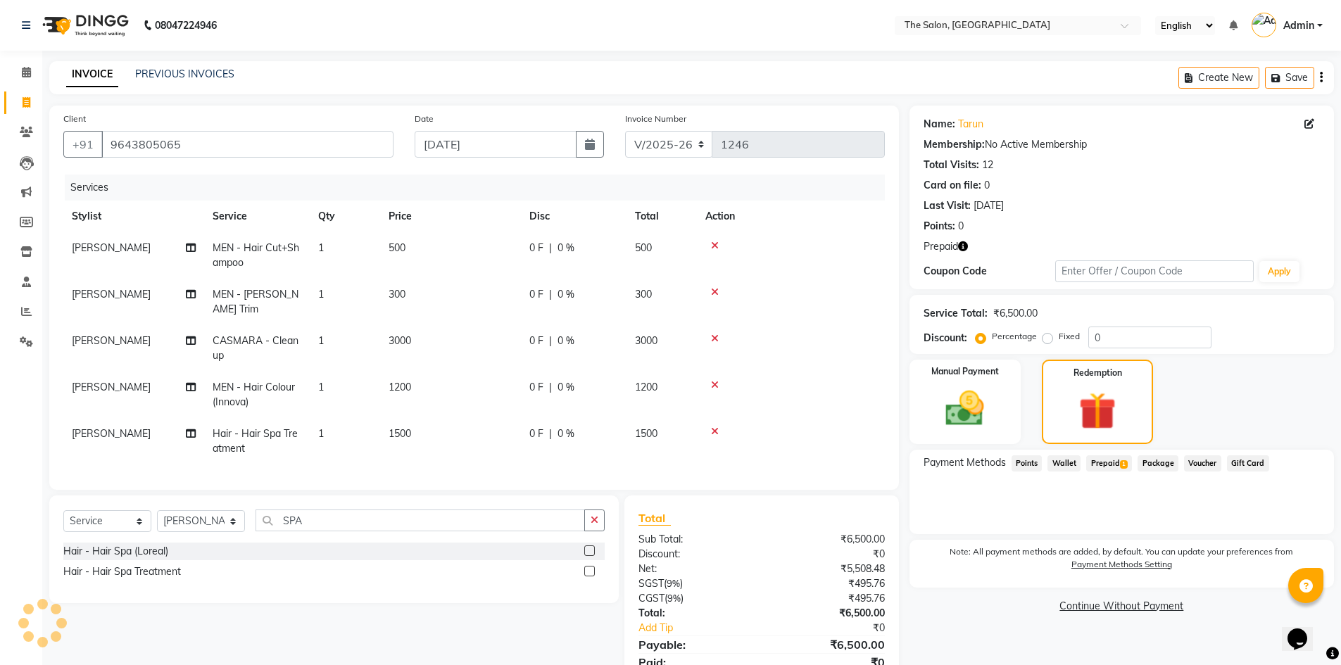
click at [1100, 463] on span "Prepaid 1" at bounding box center [1109, 463] width 46 height 16
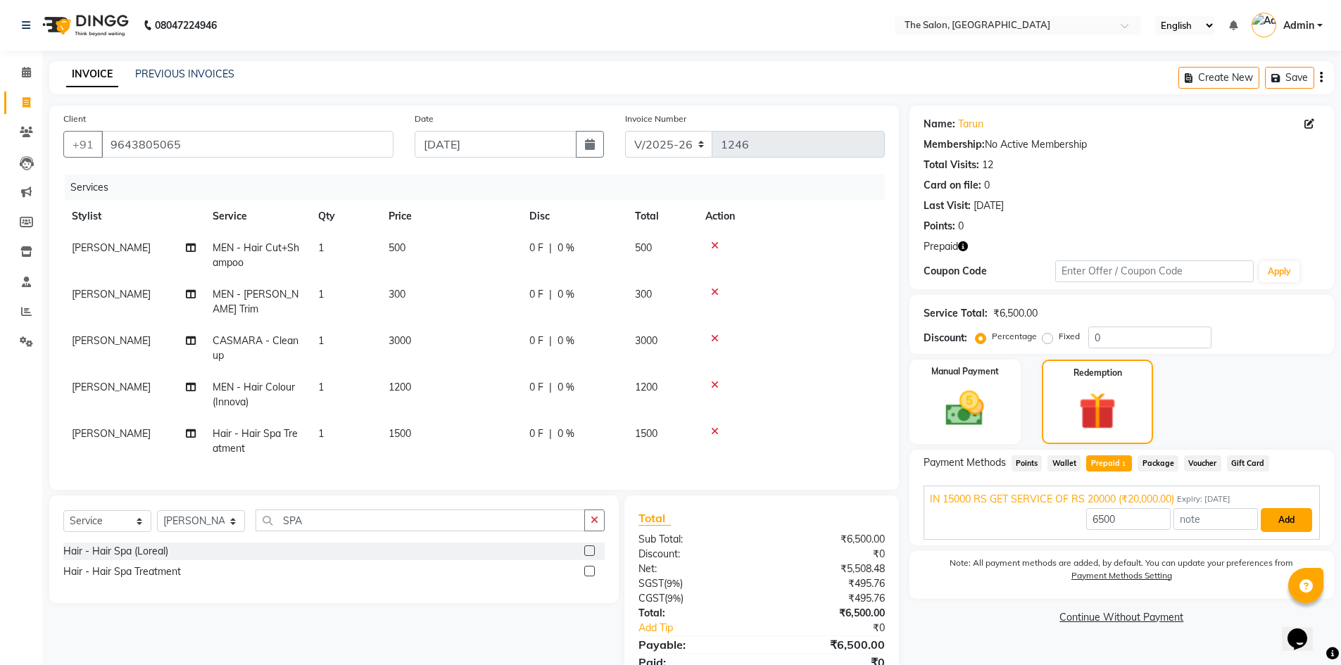
click at [1281, 522] on button "Add" at bounding box center [1286, 520] width 51 height 24
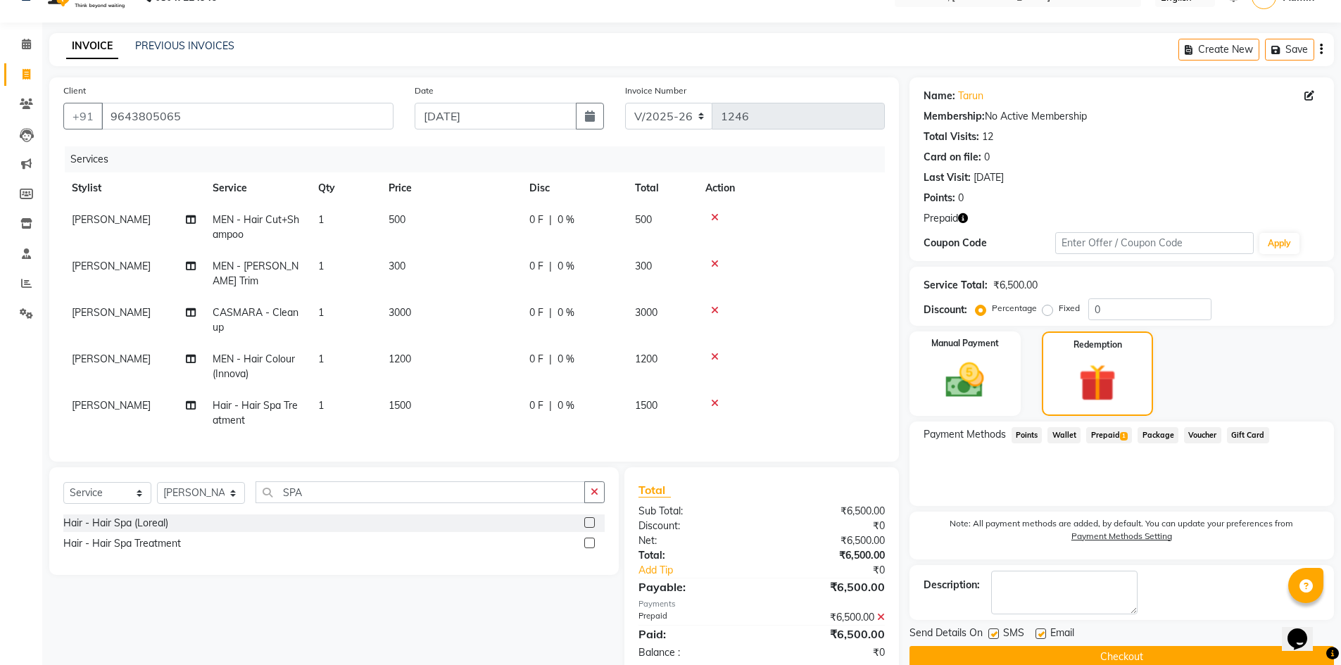
scroll to position [54, 0]
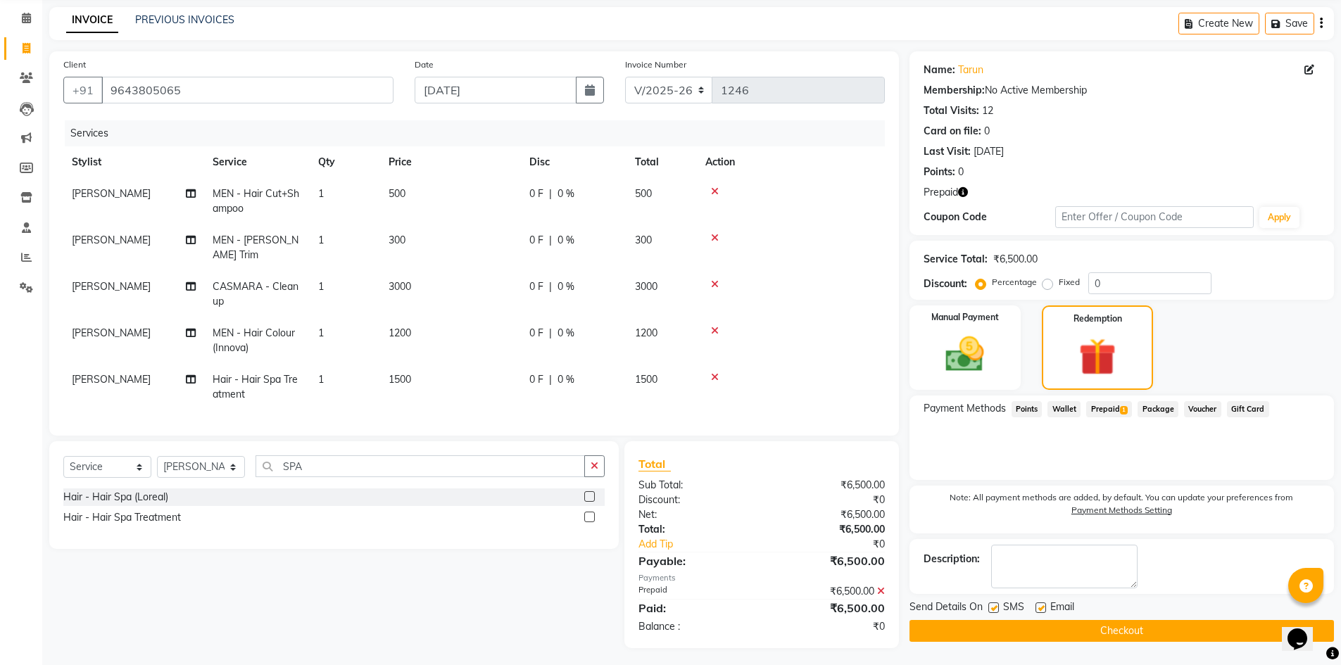
click at [1121, 628] on button "Checkout" at bounding box center [1121, 631] width 424 height 22
